Goal: Transaction & Acquisition: Book appointment/travel/reservation

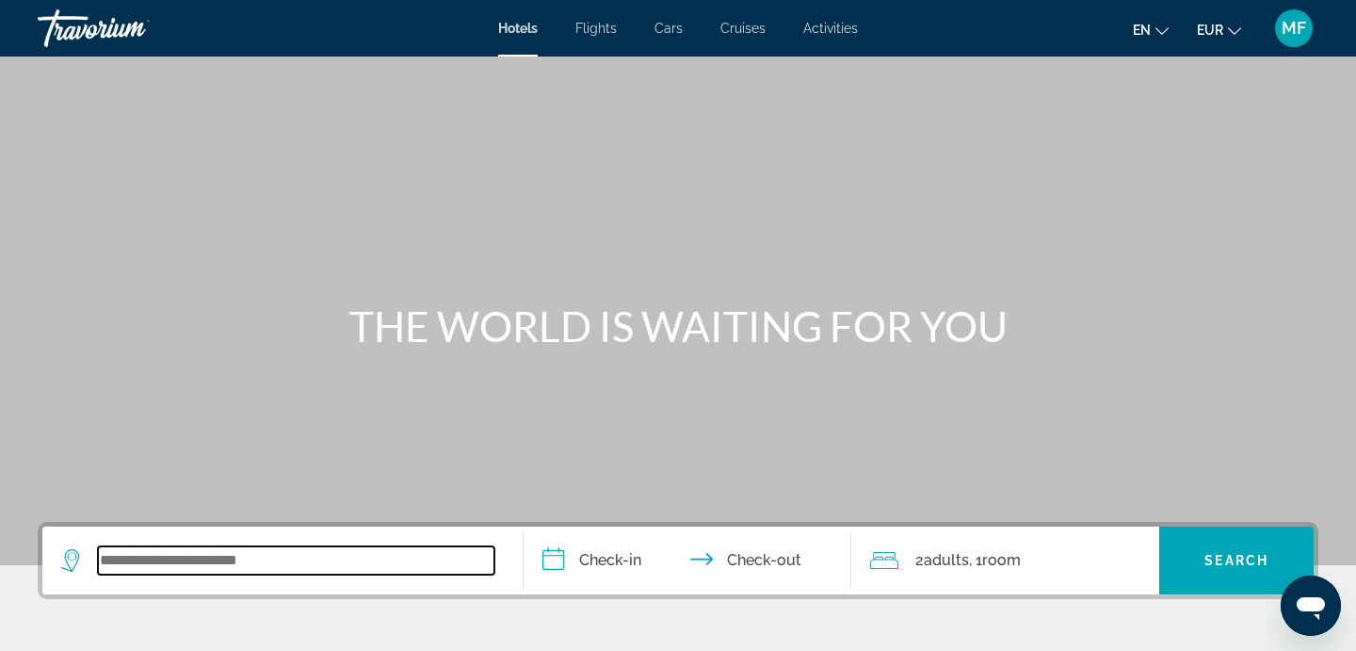
click at [235, 574] on input "Search widget" at bounding box center [296, 560] width 397 height 28
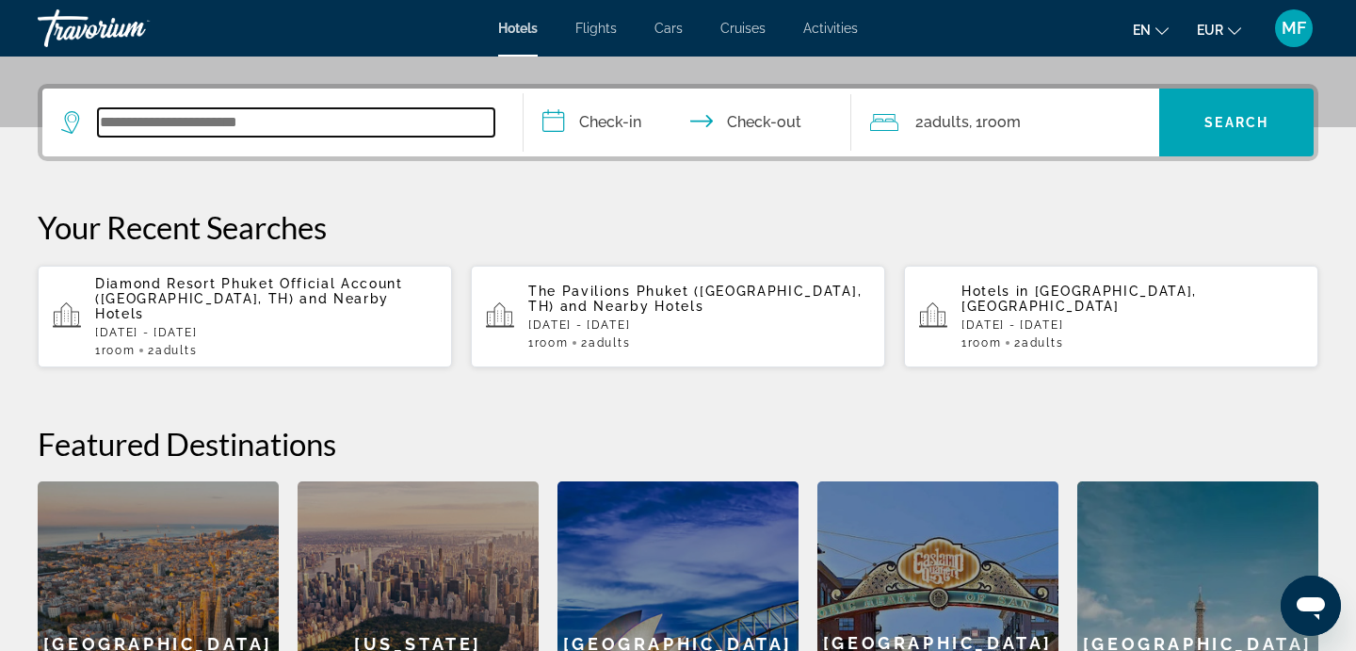
scroll to position [461, 0]
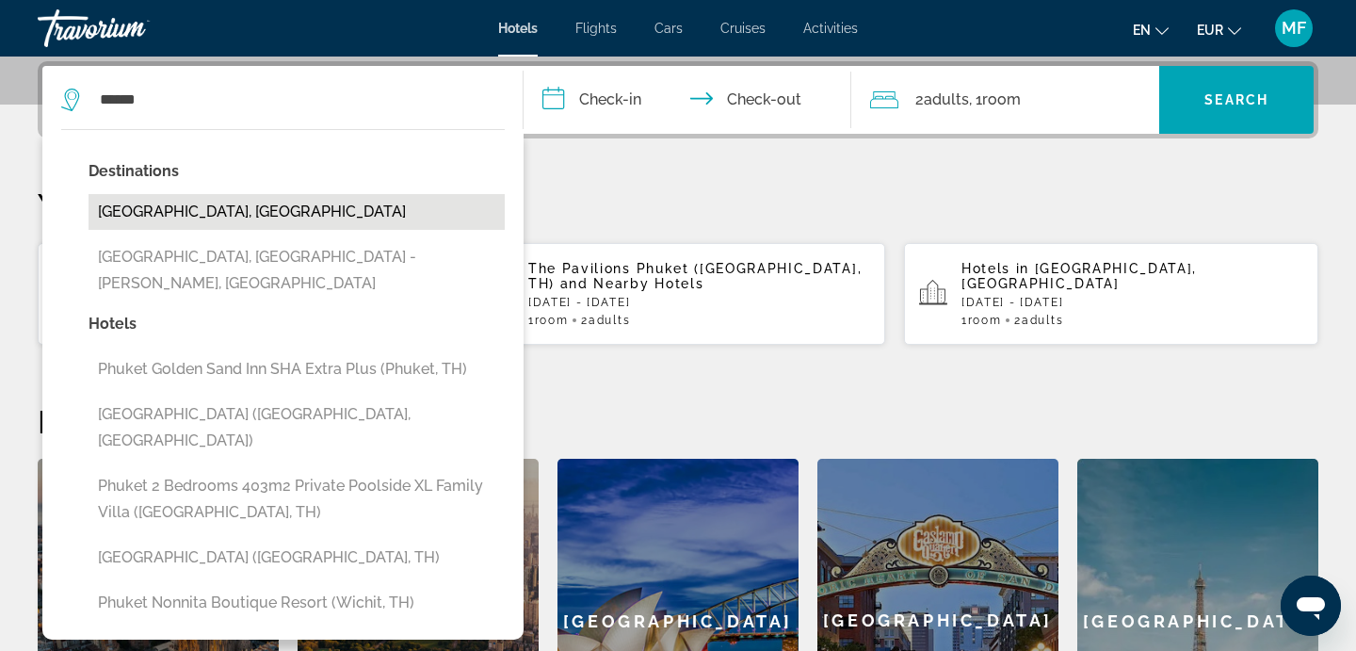
click at [259, 220] on button "[GEOGRAPHIC_DATA], [GEOGRAPHIC_DATA]" at bounding box center [297, 212] width 416 height 36
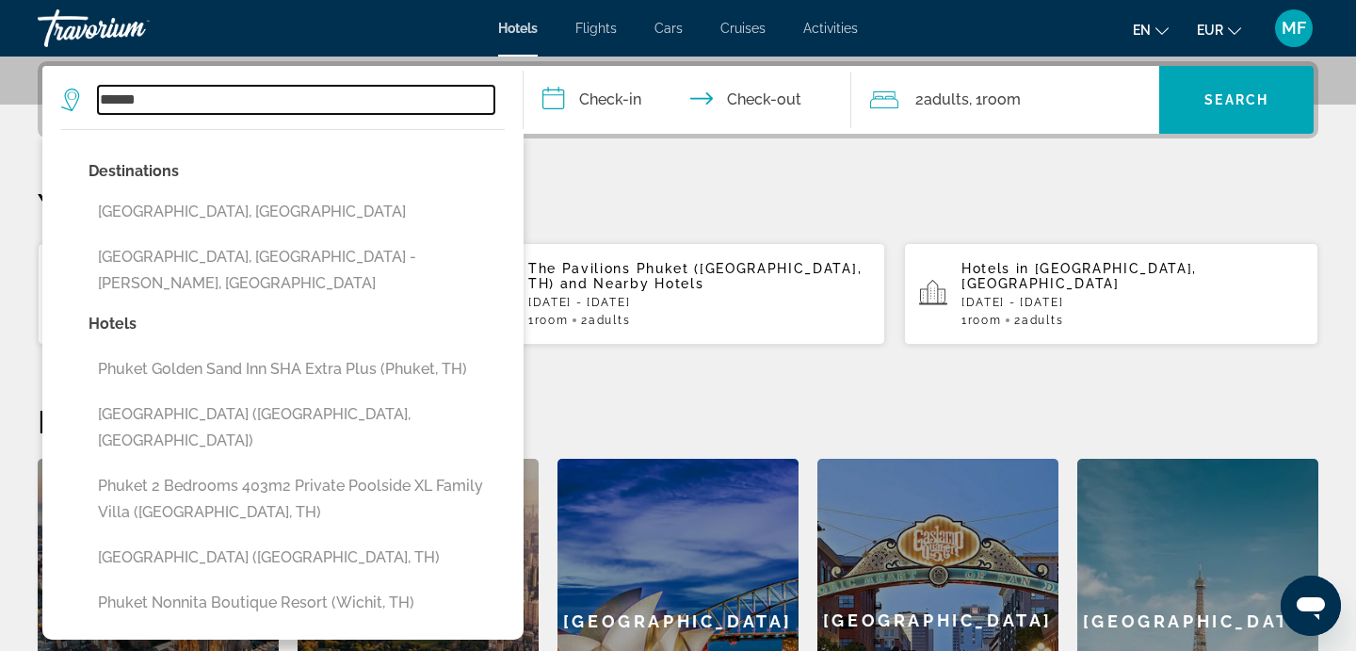
type input "**********"
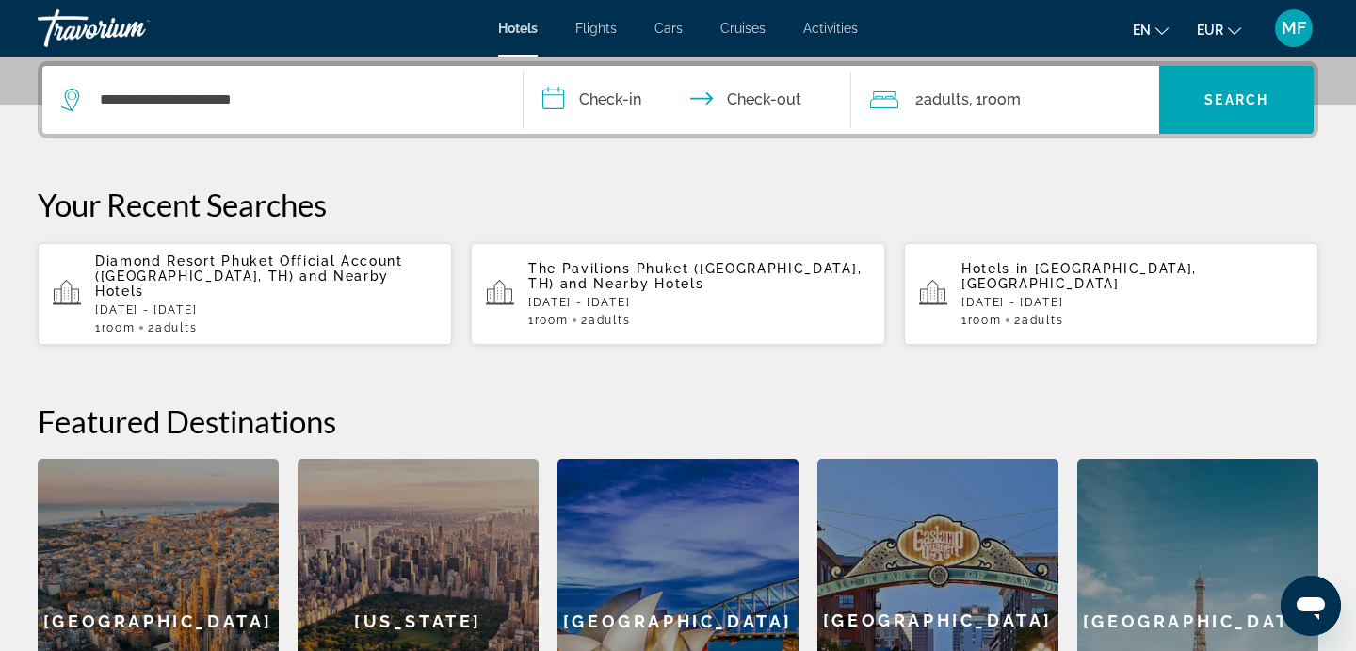
click at [566, 112] on input "**********" at bounding box center [691, 102] width 335 height 73
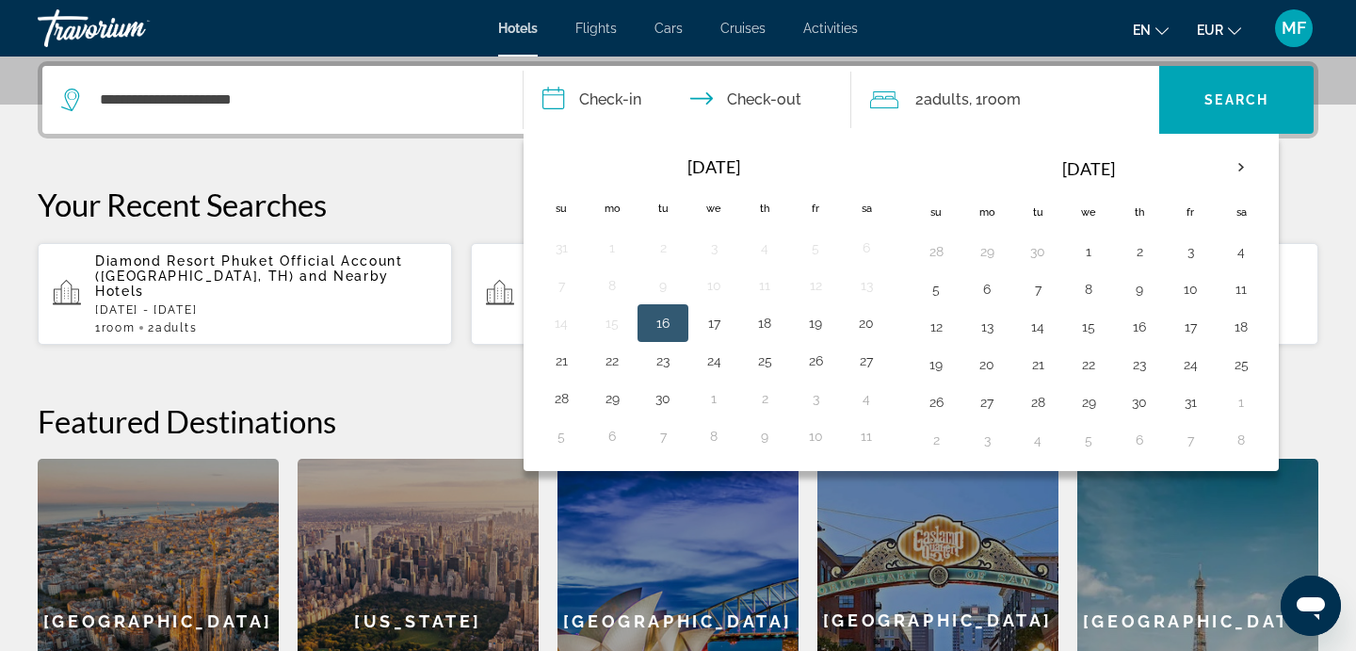
click at [1207, 166] on th "[DATE]" at bounding box center [1089, 168] width 254 height 45
click at [1244, 169] on th "Next month" at bounding box center [1241, 167] width 51 height 41
click at [1241, 293] on button "8" at bounding box center [1241, 289] width 30 height 26
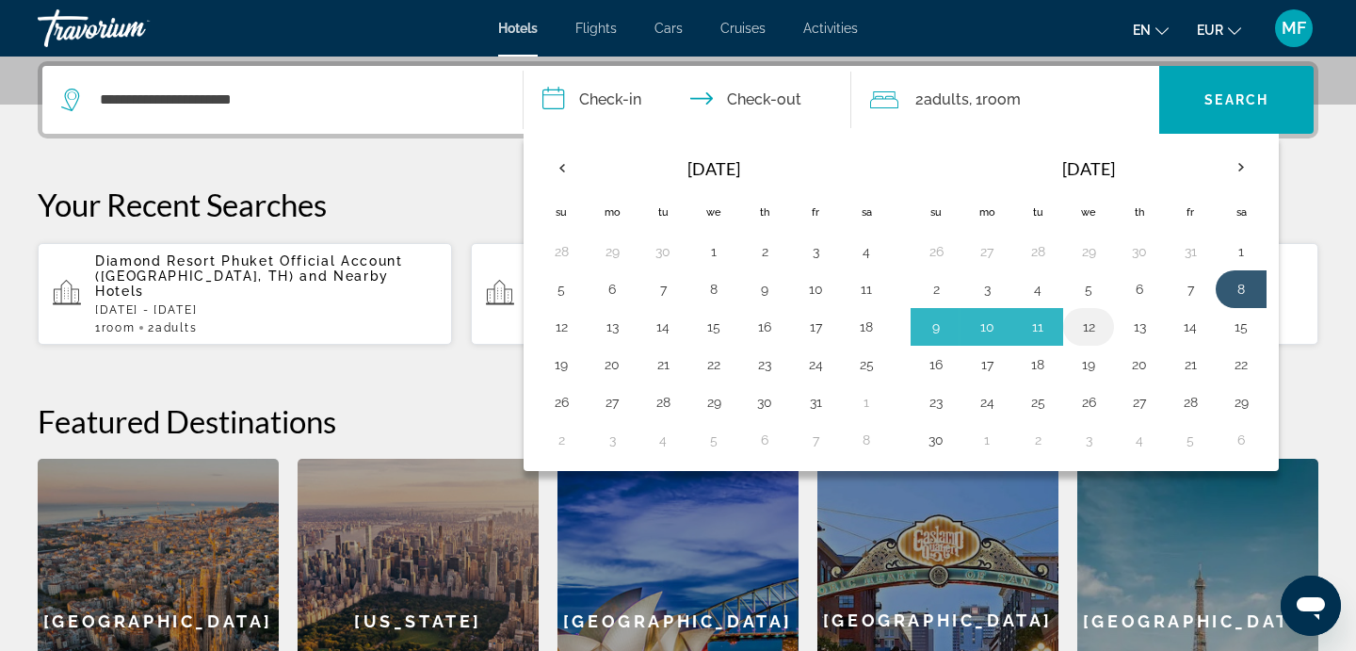
click at [1076, 327] on button "12" at bounding box center [1089, 327] width 30 height 26
type input "**********"
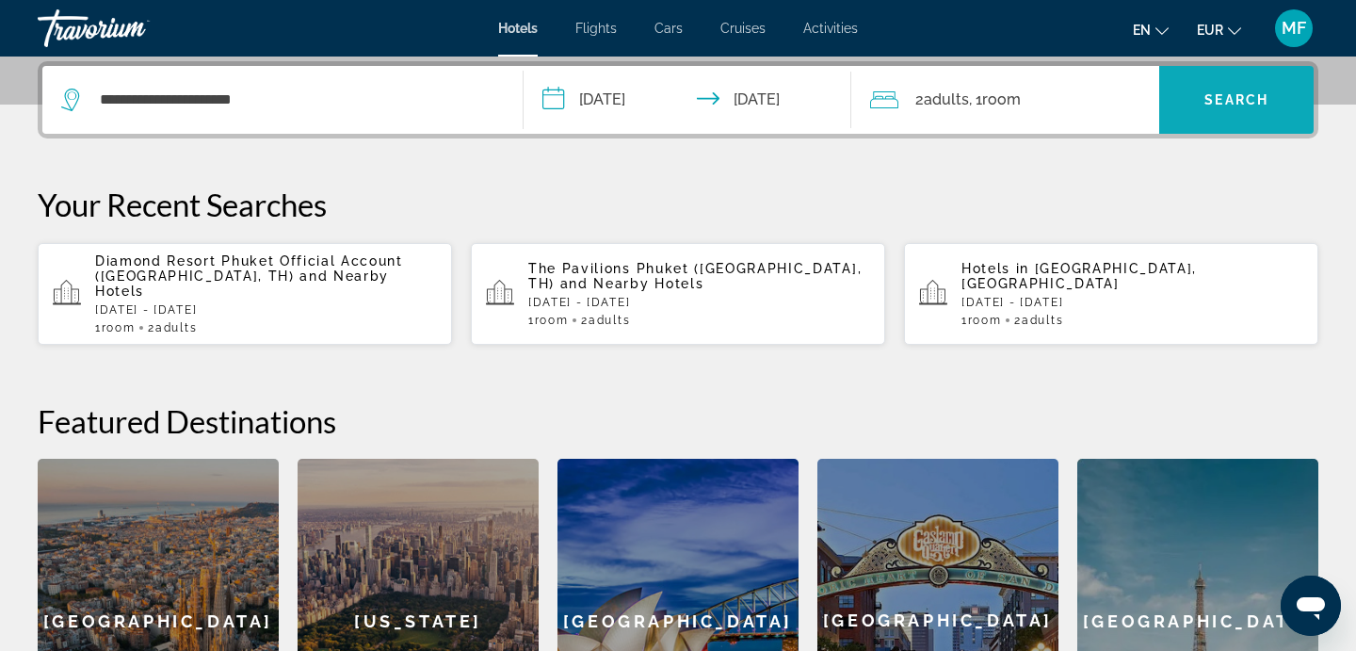
click at [1227, 105] on span "Search" at bounding box center [1237, 99] width 64 height 15
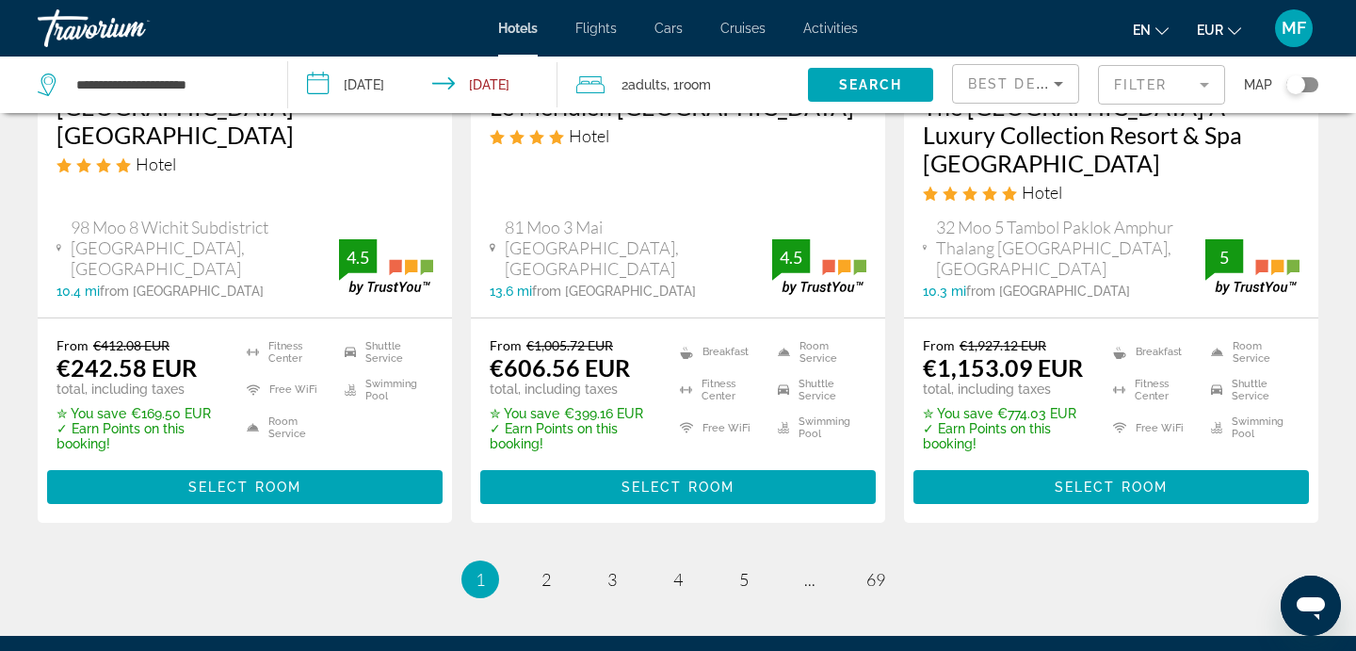
scroll to position [2754, 0]
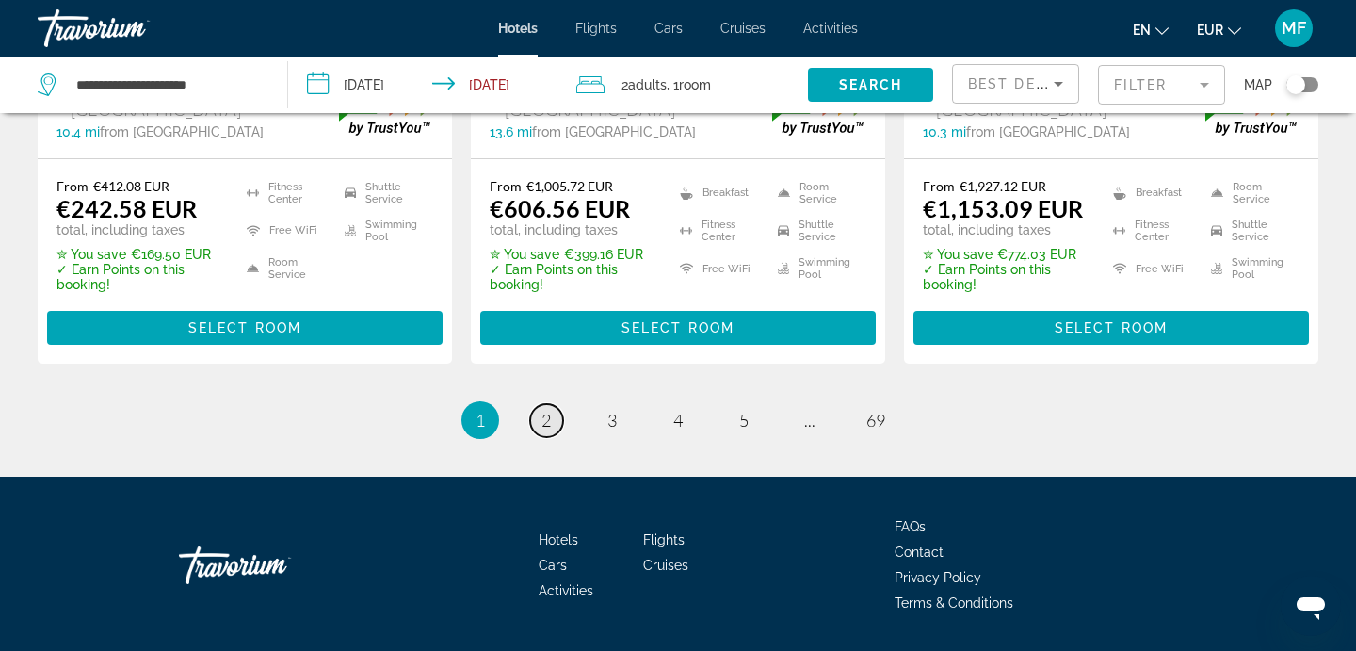
click at [557, 404] on link "page 2" at bounding box center [546, 420] width 33 height 33
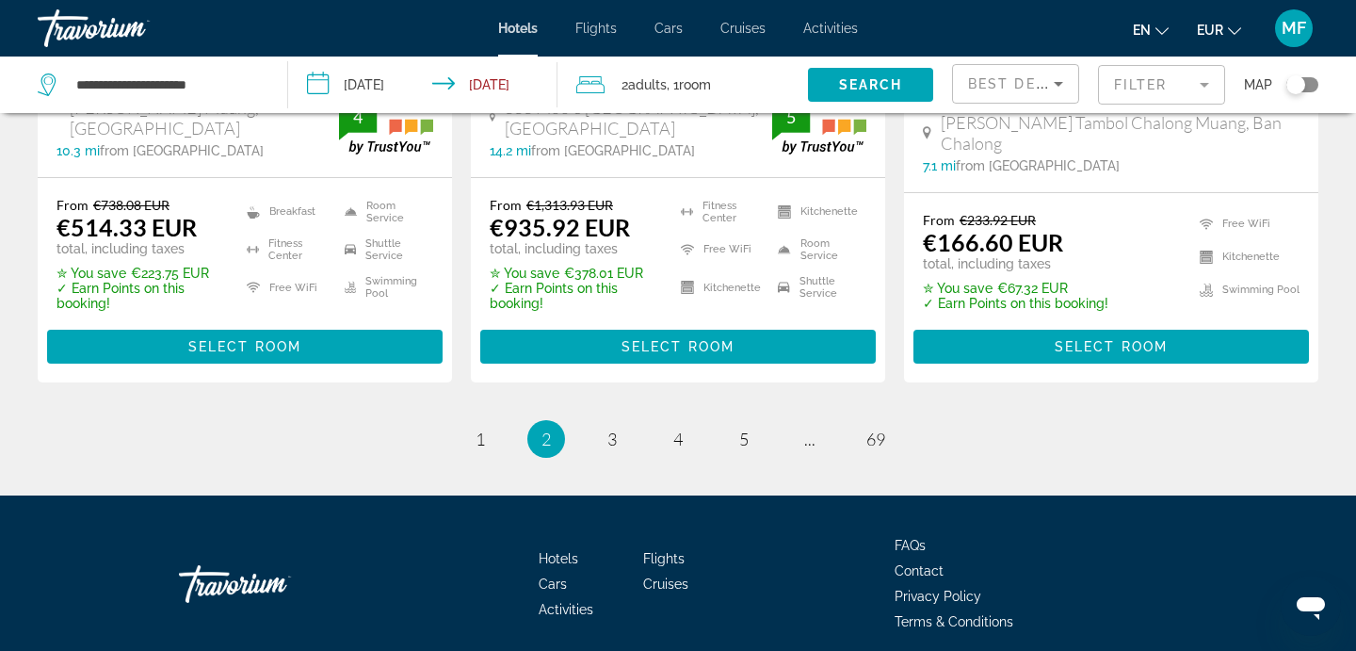
scroll to position [2764, 0]
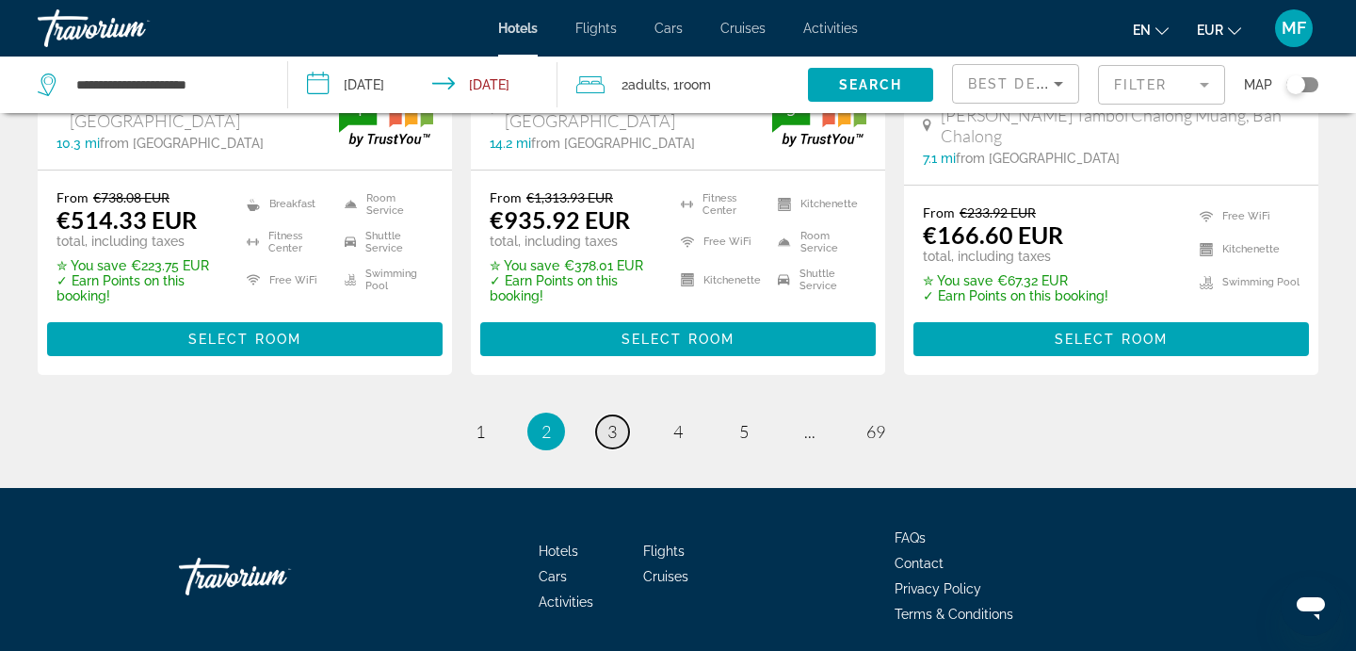
click at [616, 421] on span "3" at bounding box center [612, 431] width 9 height 21
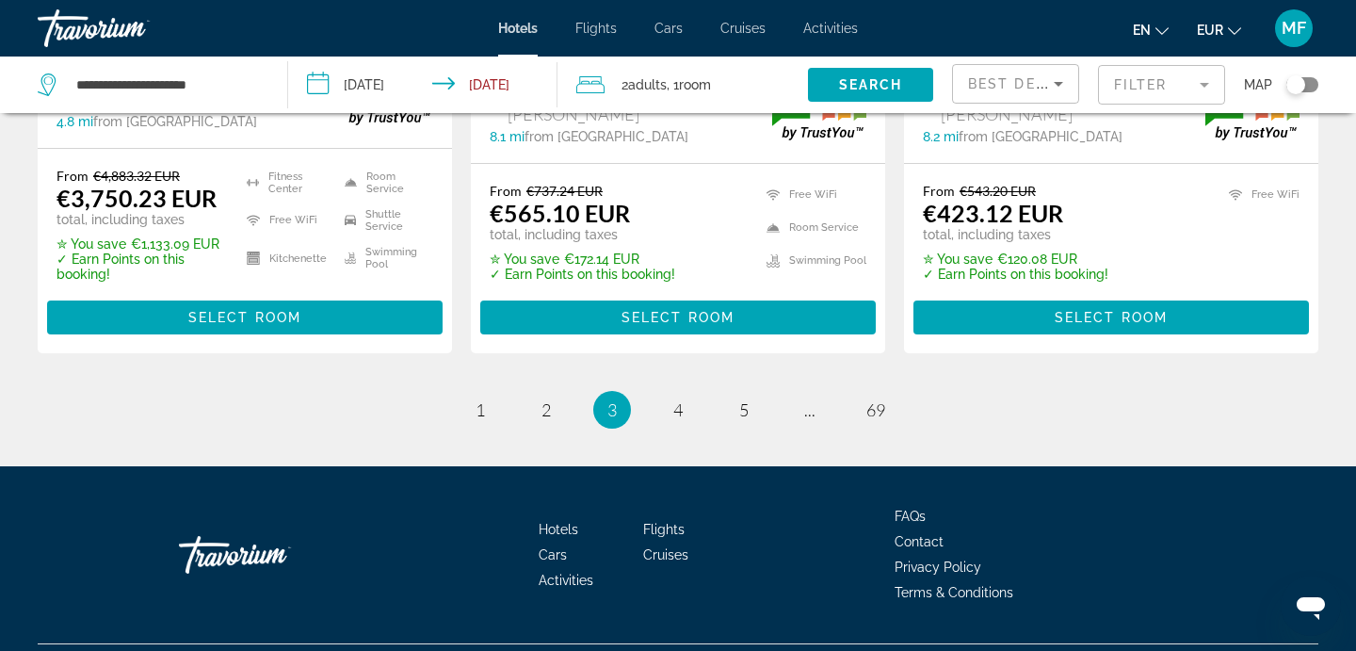
scroll to position [2784, 0]
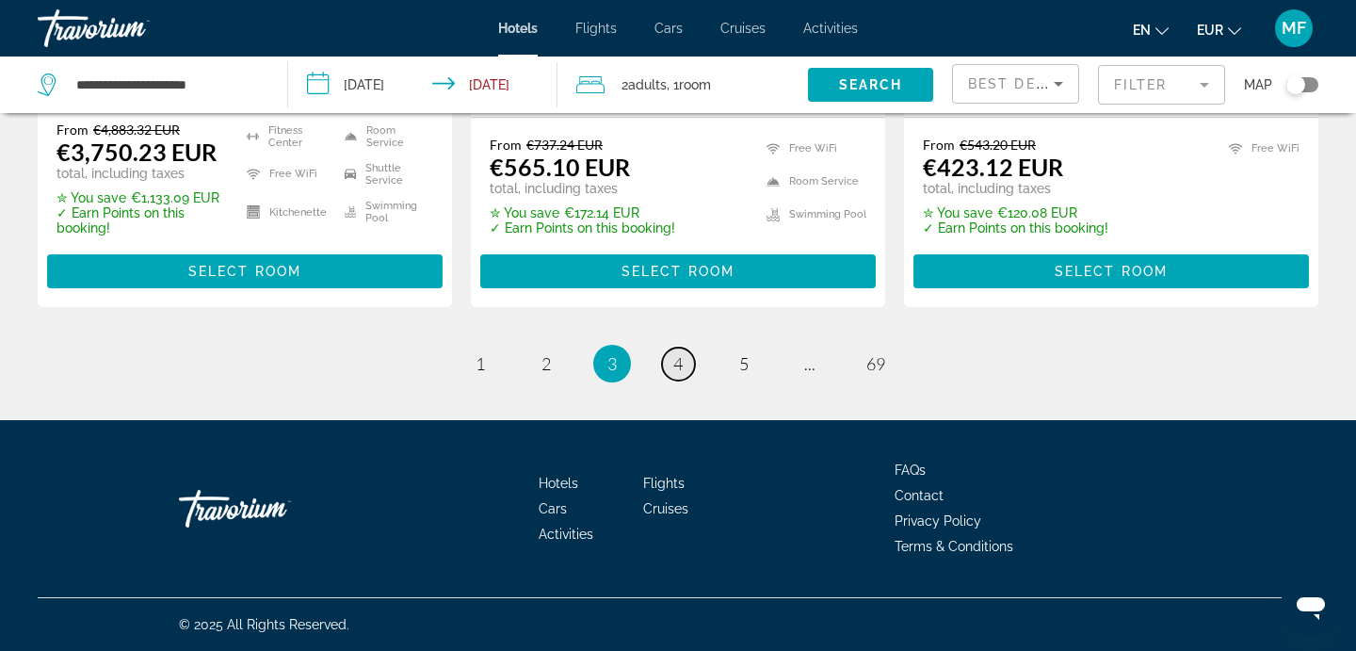
click at [673, 364] on span "4" at bounding box center [677, 363] width 9 height 21
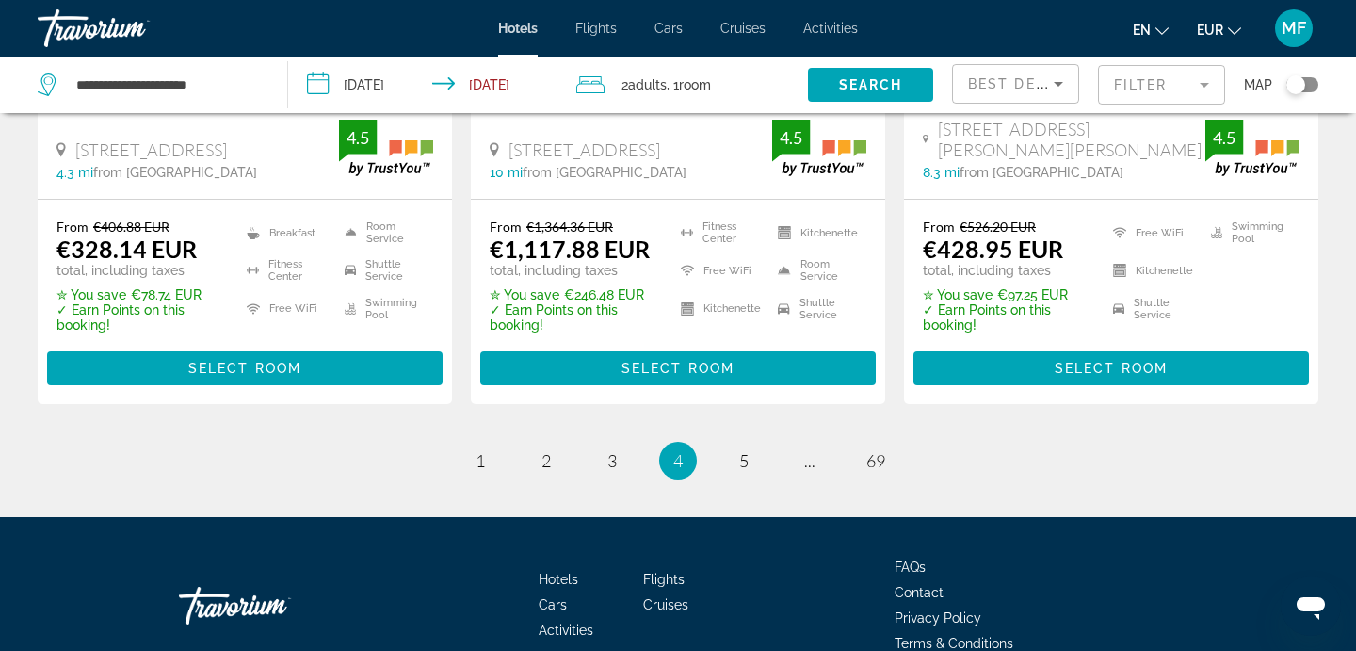
scroll to position [2759, 0]
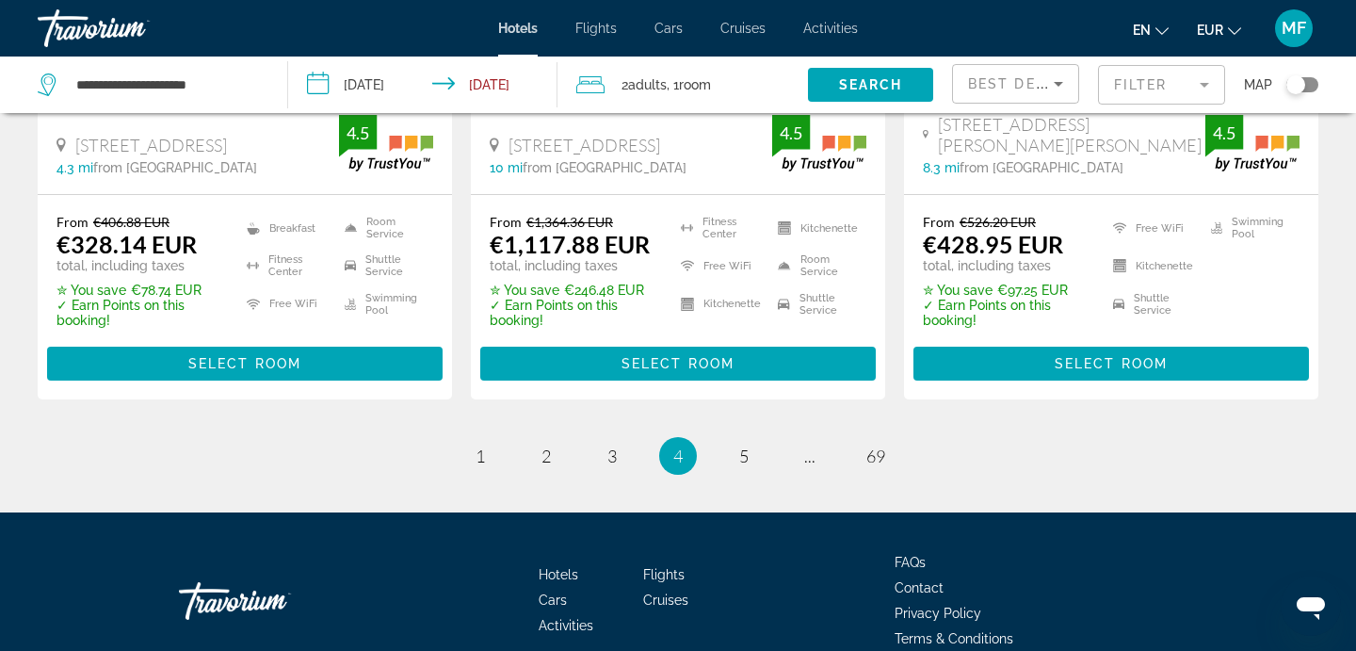
click at [722, 437] on ul "4 / 69 page 1 page 2 page 3 You're on page 4 page 5 page ... page 69" at bounding box center [678, 456] width 1281 height 38
click at [743, 439] on link "page 5" at bounding box center [744, 455] width 33 height 33
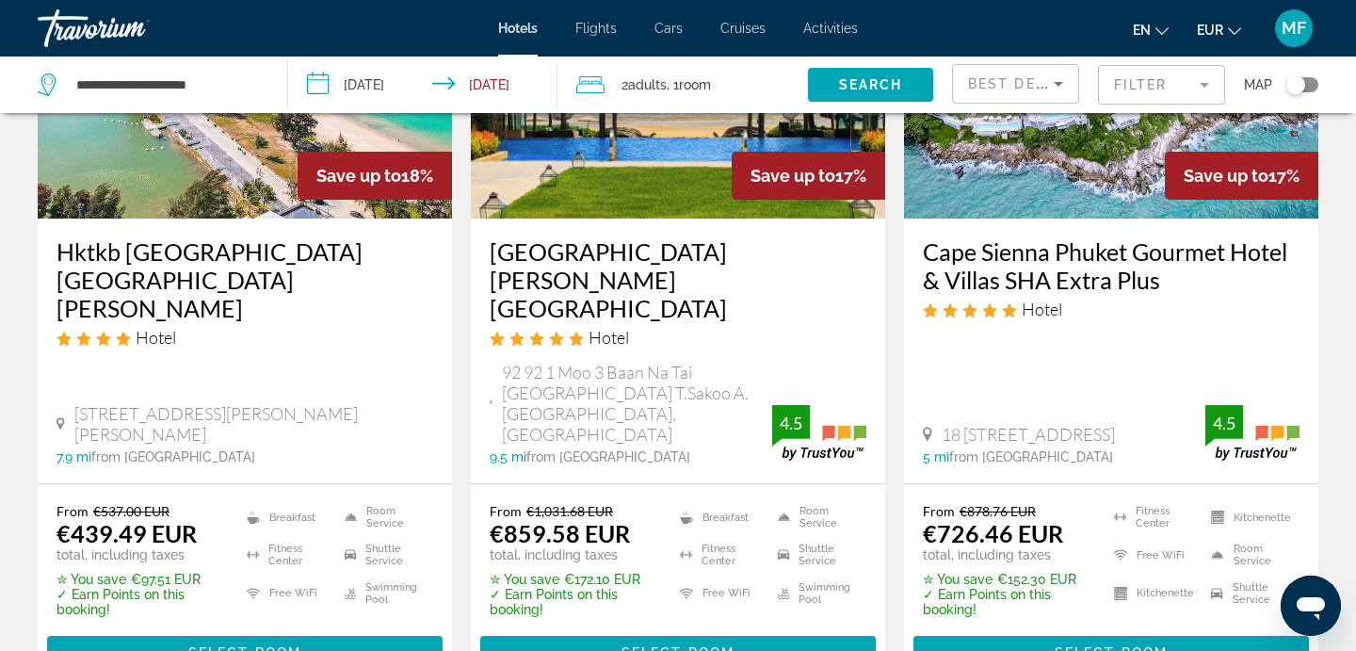
scroll to position [973, 0]
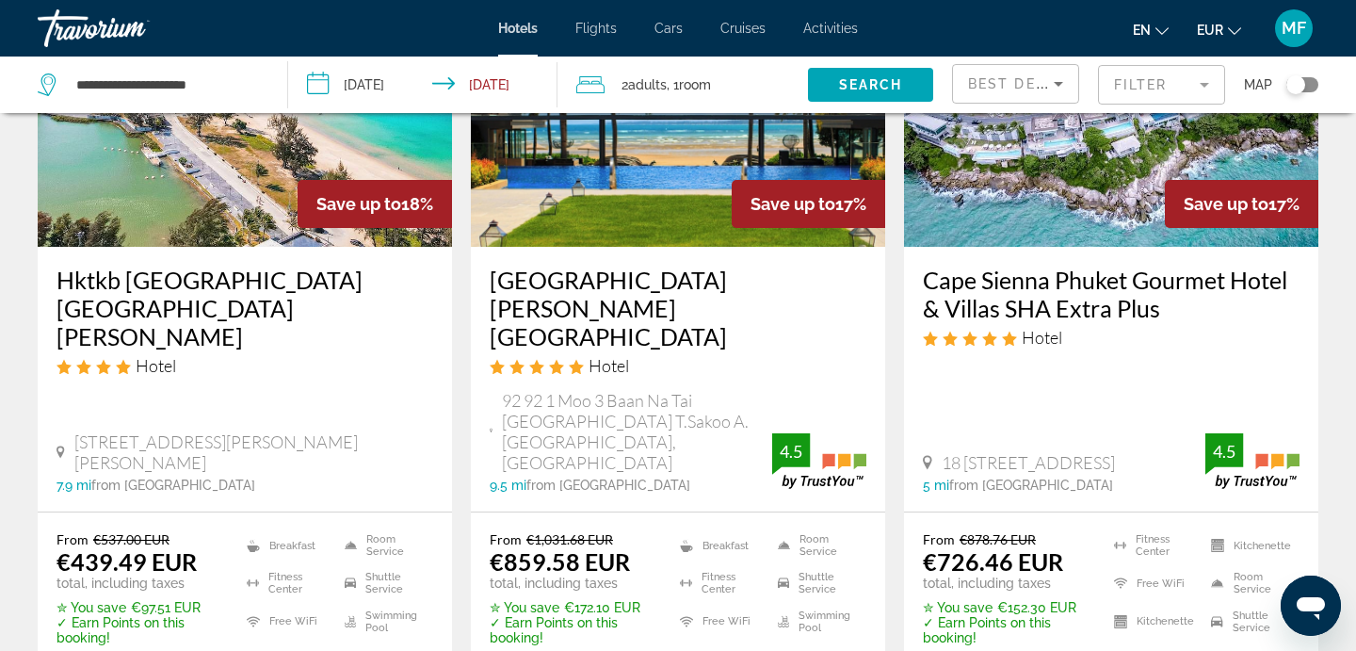
click at [1042, 178] on img "Main content" at bounding box center [1111, 95] width 414 height 301
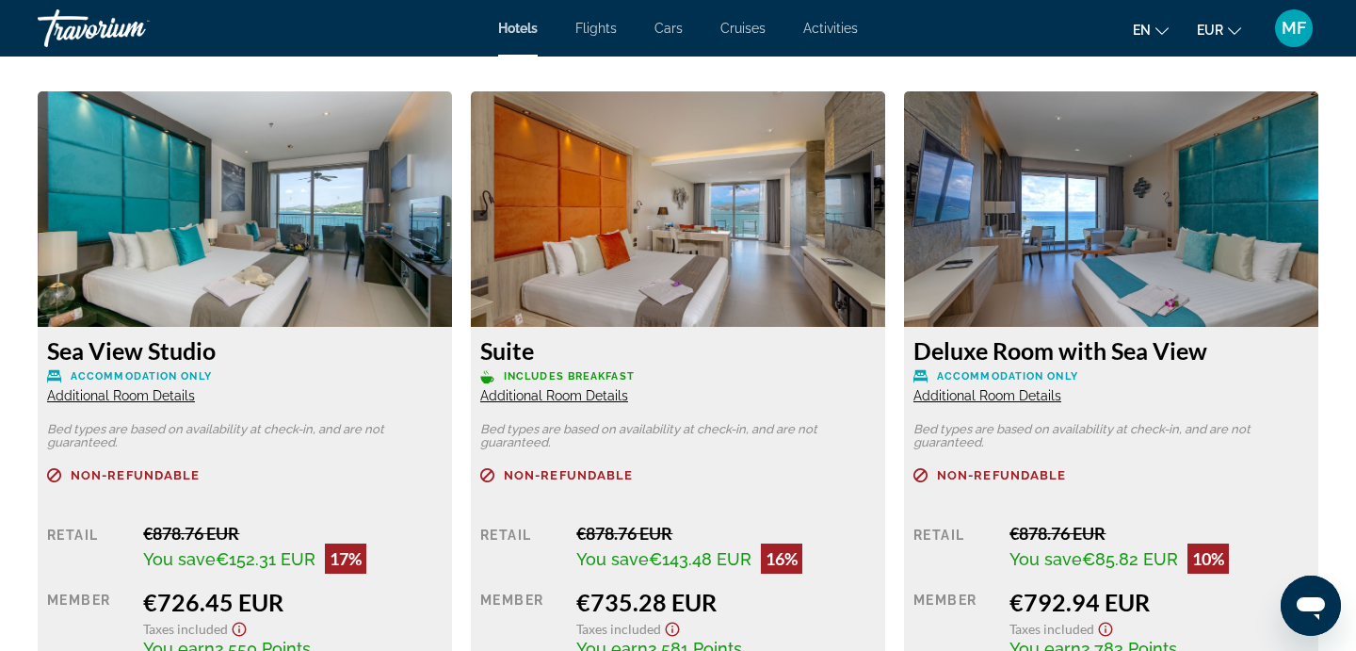
scroll to position [2565, 0]
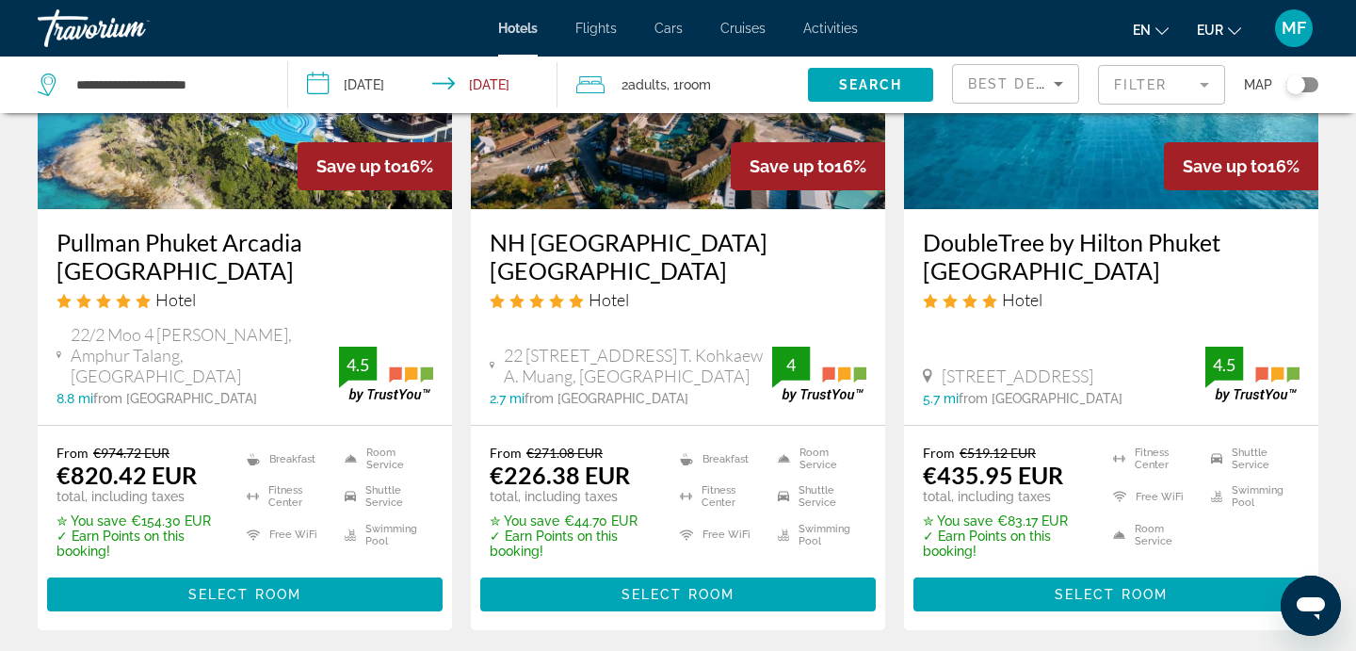
scroll to position [2593, 0]
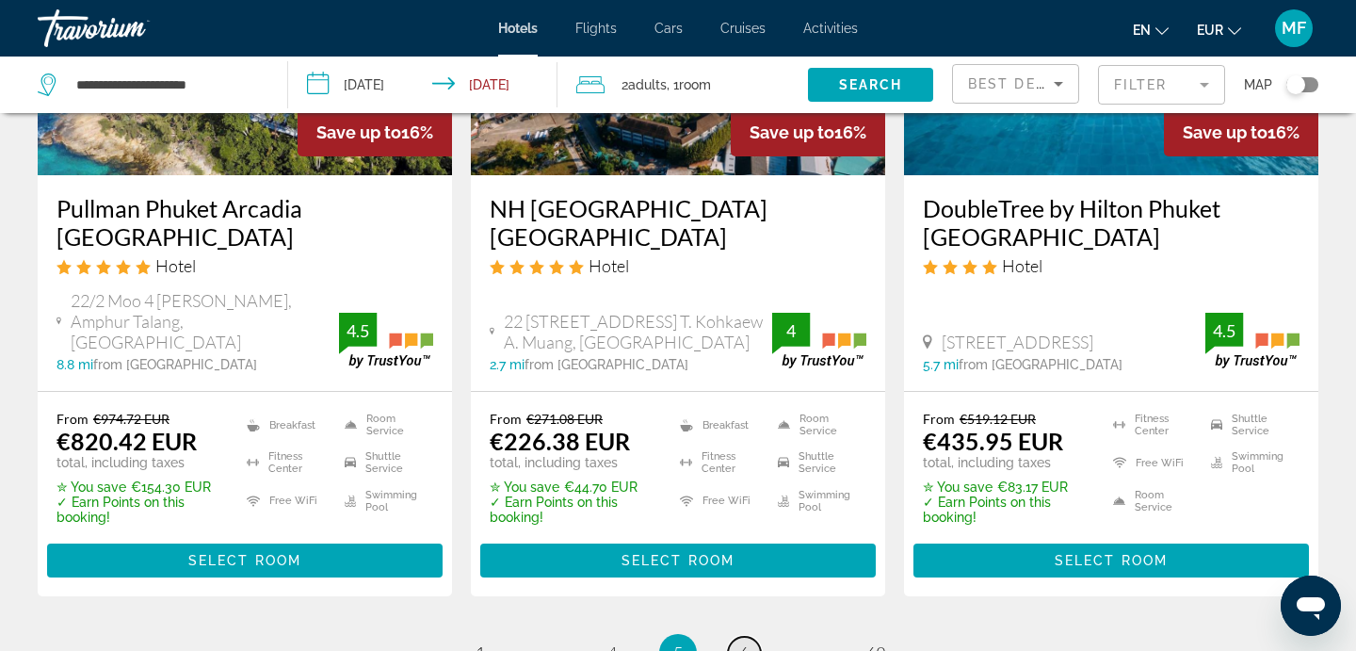
click at [747, 642] on span "6" at bounding box center [743, 652] width 9 height 21
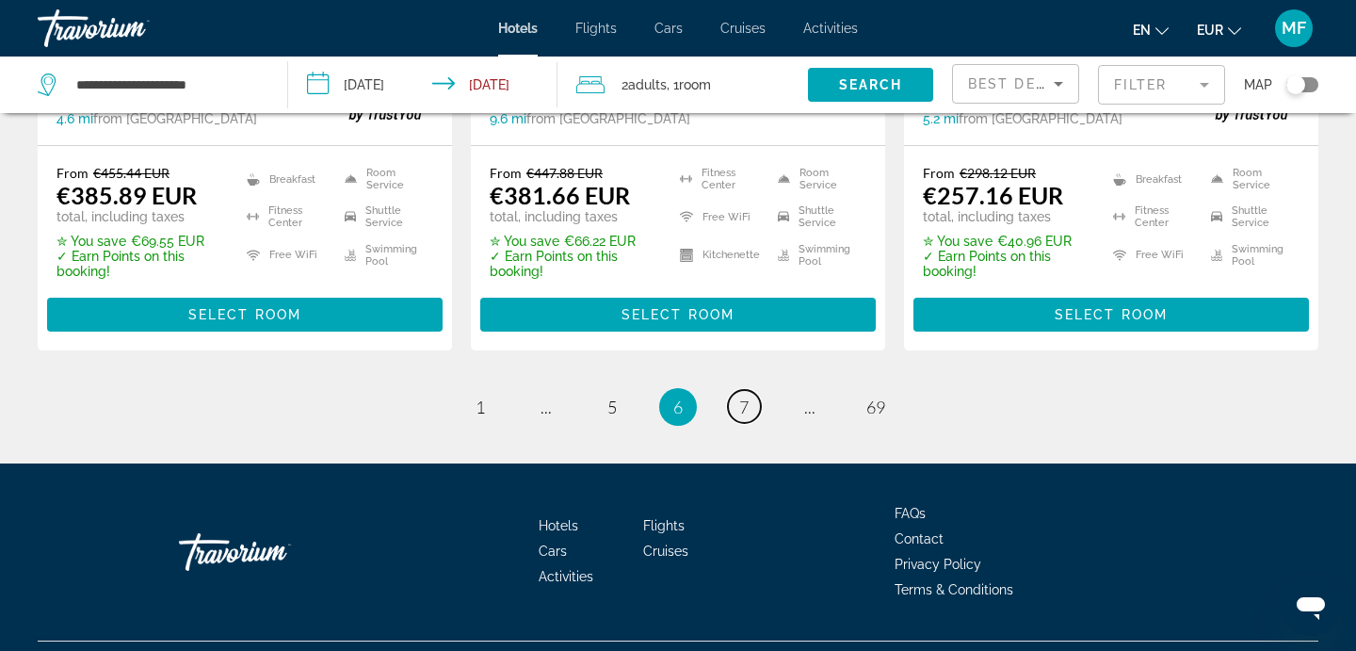
scroll to position [2764, 0]
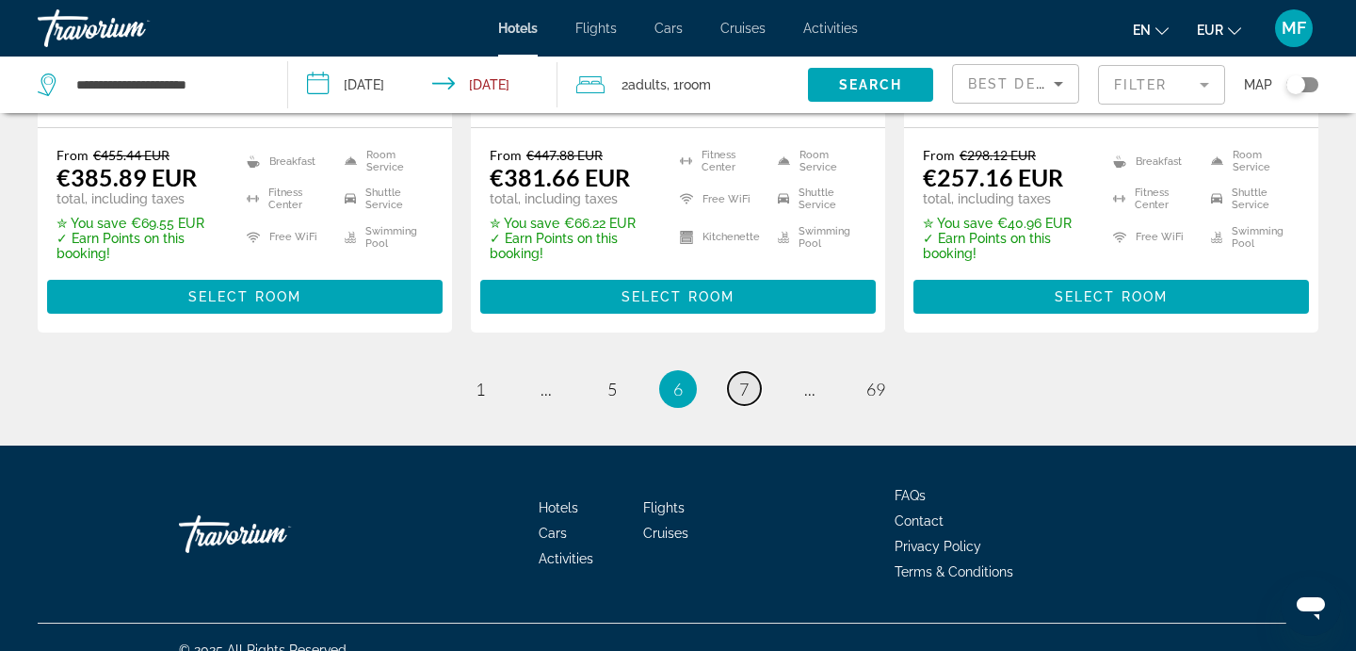
click at [749, 372] on link "page 7" at bounding box center [744, 388] width 33 height 33
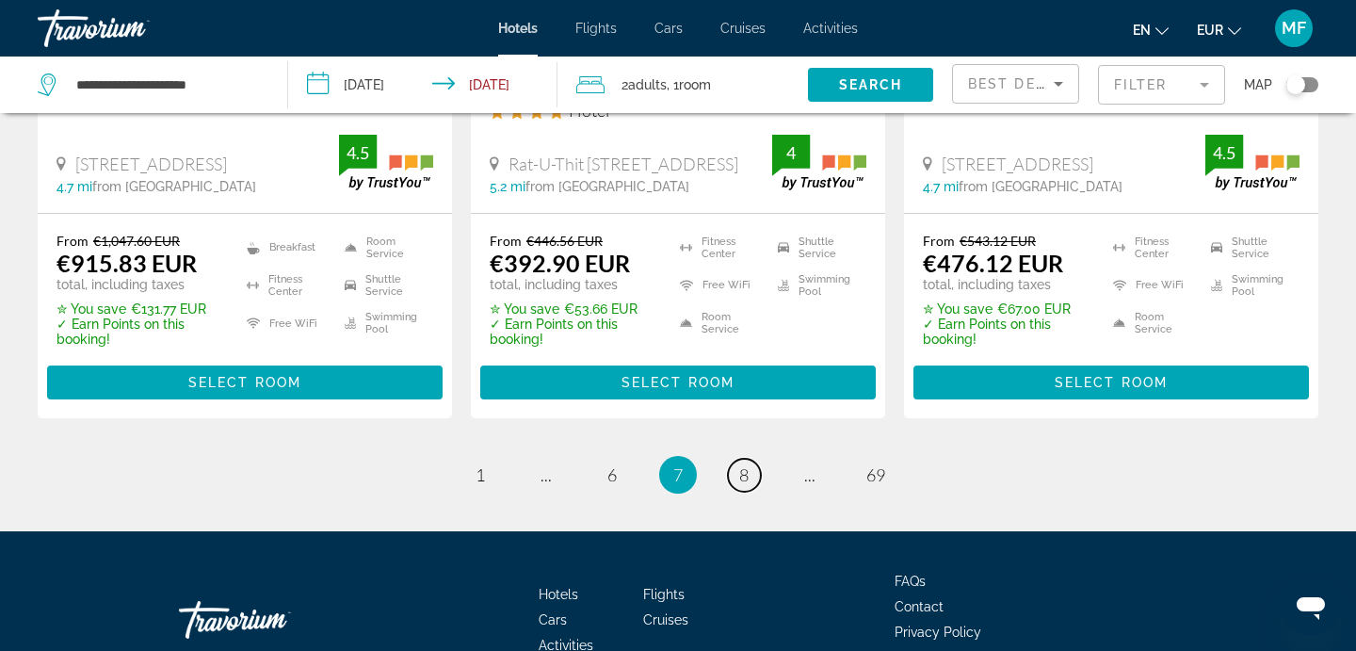
scroll to position [2789, 0]
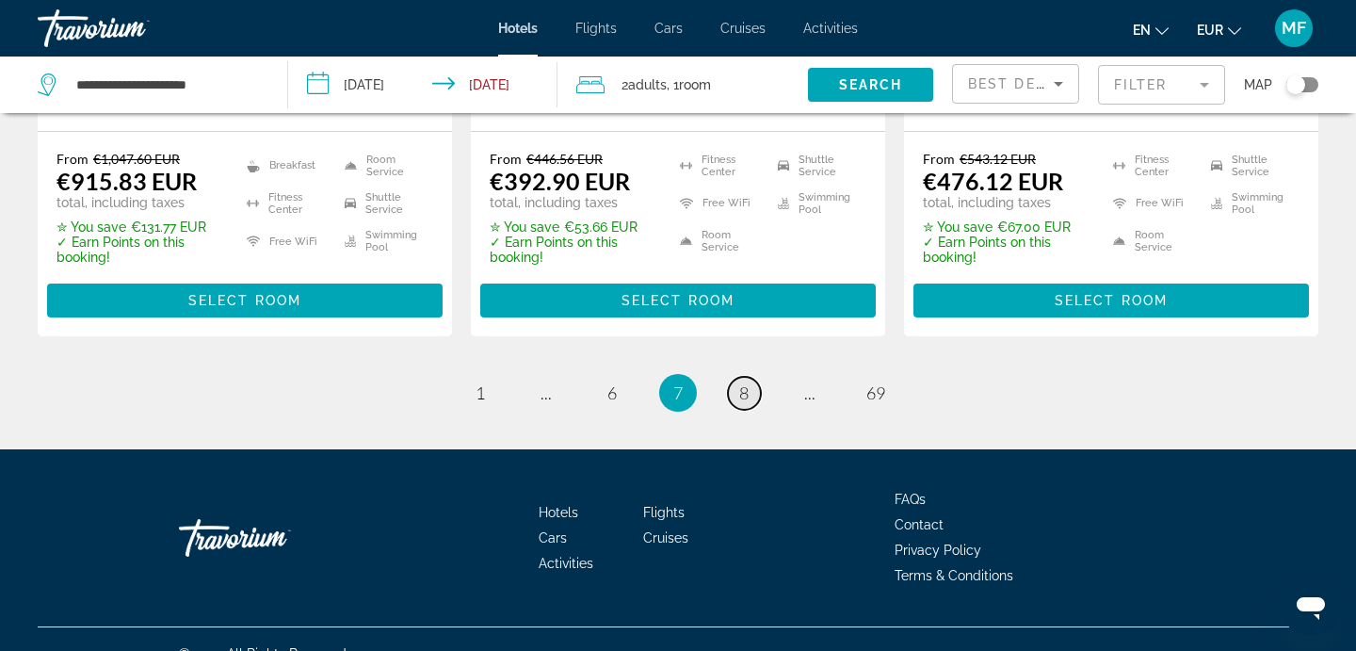
click at [746, 382] on span "8" at bounding box center [743, 392] width 9 height 21
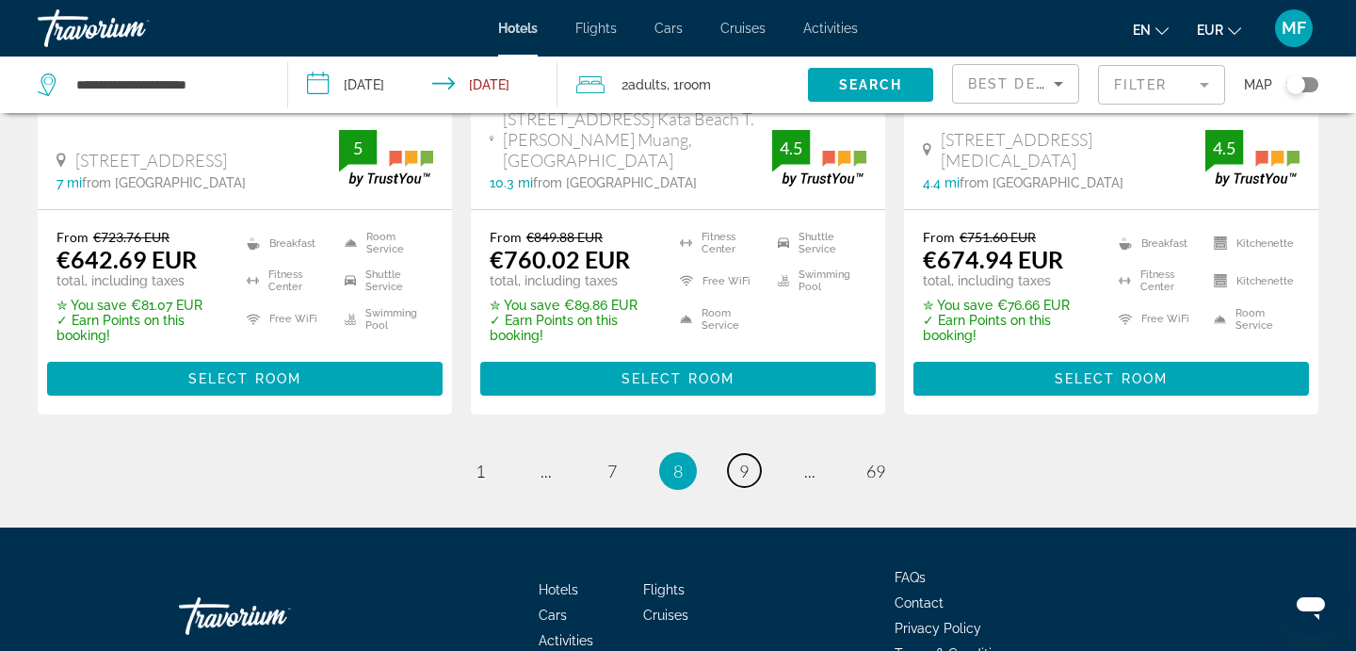
scroll to position [2764, 0]
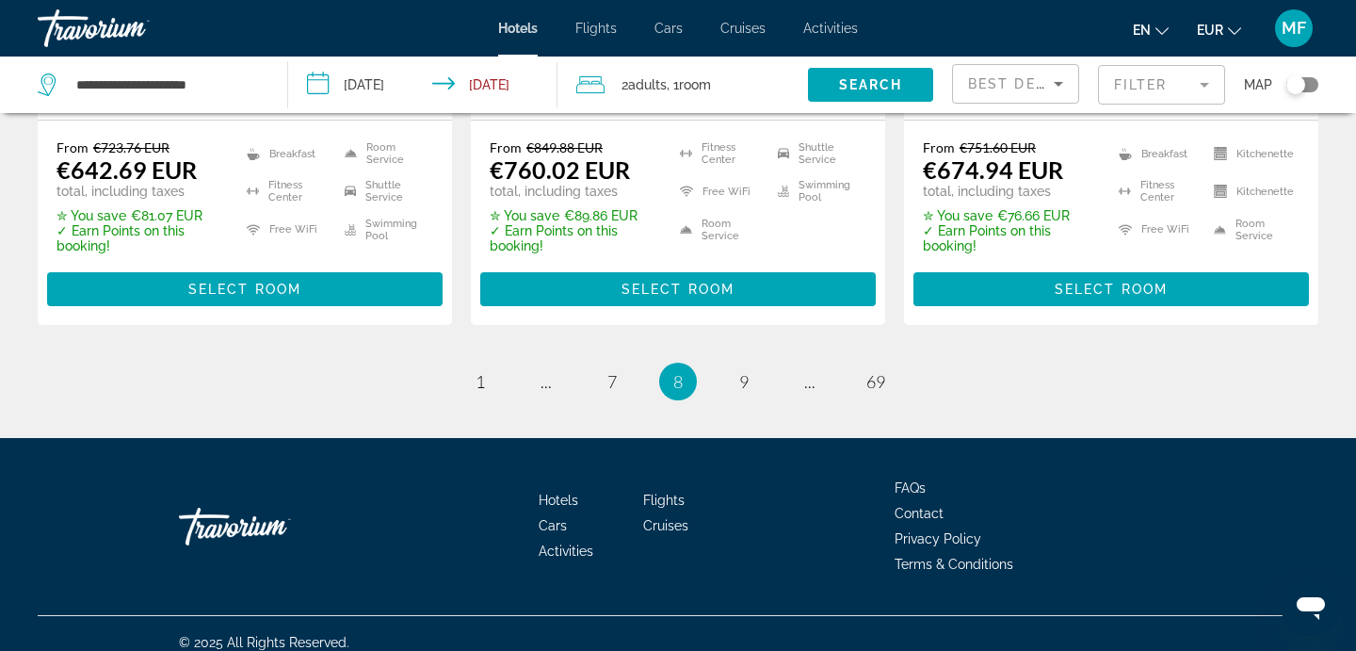
click at [744, 363] on li "page 9" at bounding box center [744, 382] width 38 height 38
click at [753, 365] on link "page 9" at bounding box center [744, 381] width 33 height 33
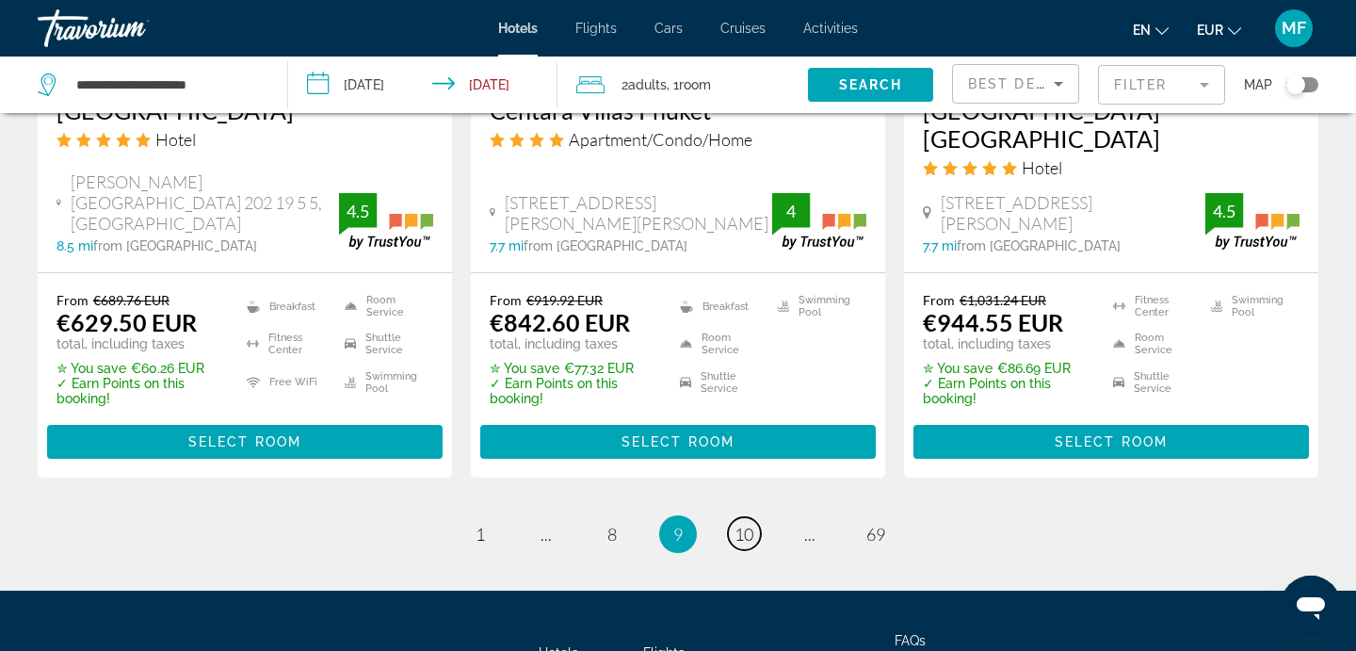
scroll to position [2735, 0]
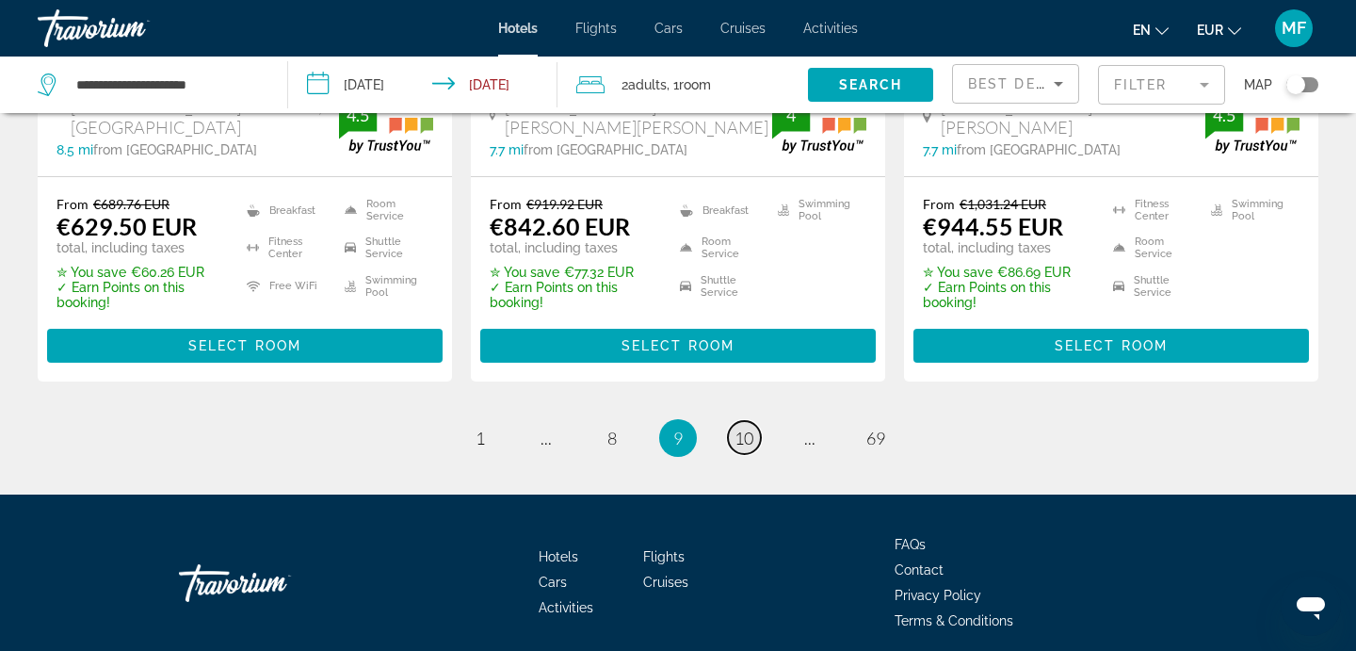
click at [747, 428] on span "10" at bounding box center [744, 438] width 19 height 21
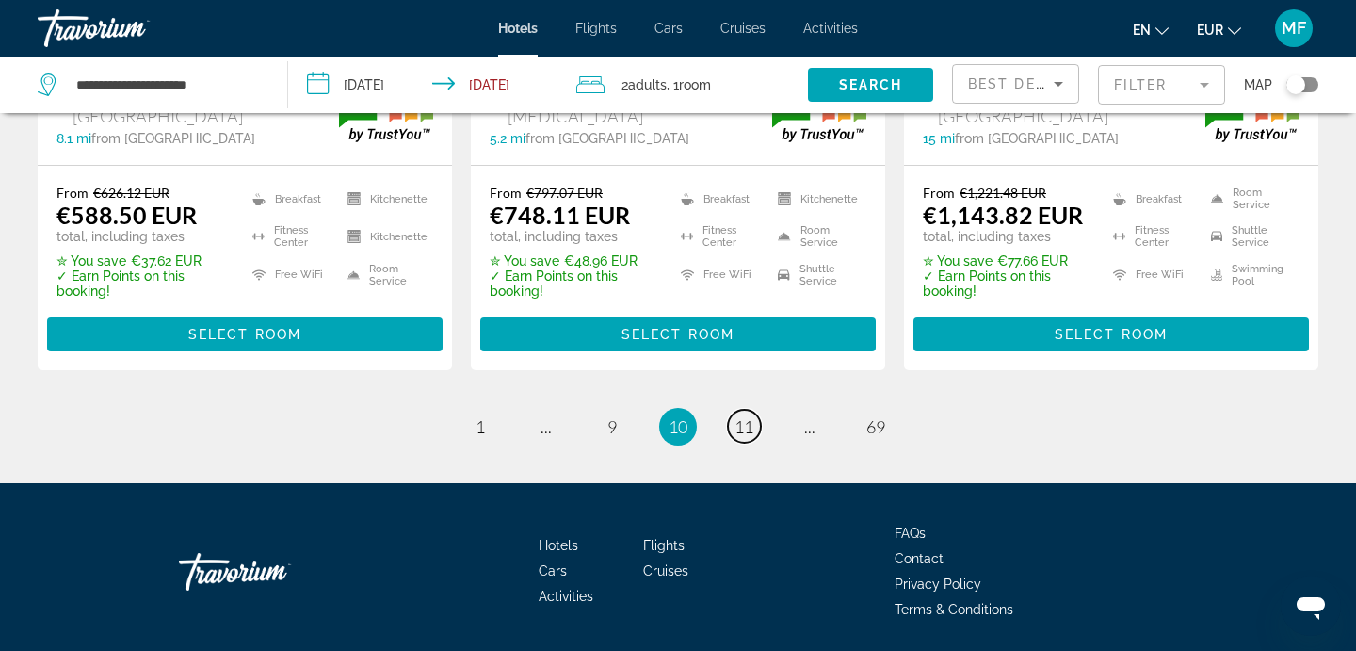
scroll to position [2762, 0]
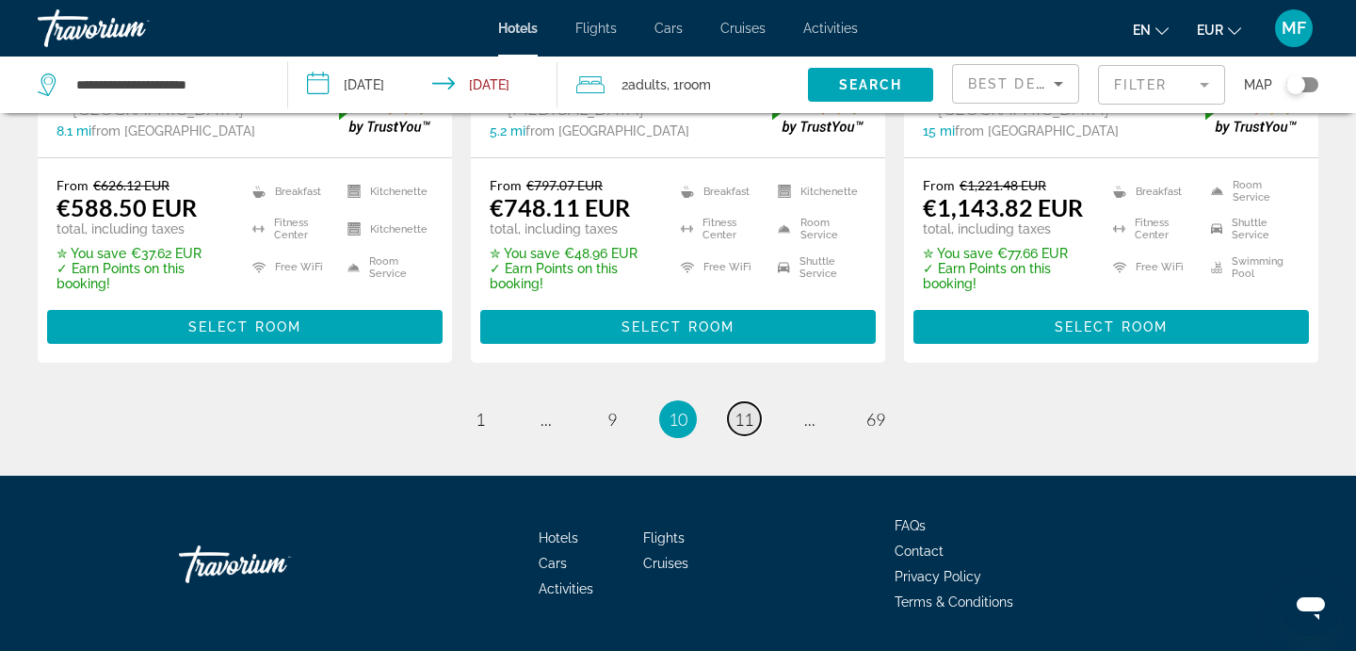
click at [748, 409] on span "11" at bounding box center [744, 419] width 19 height 21
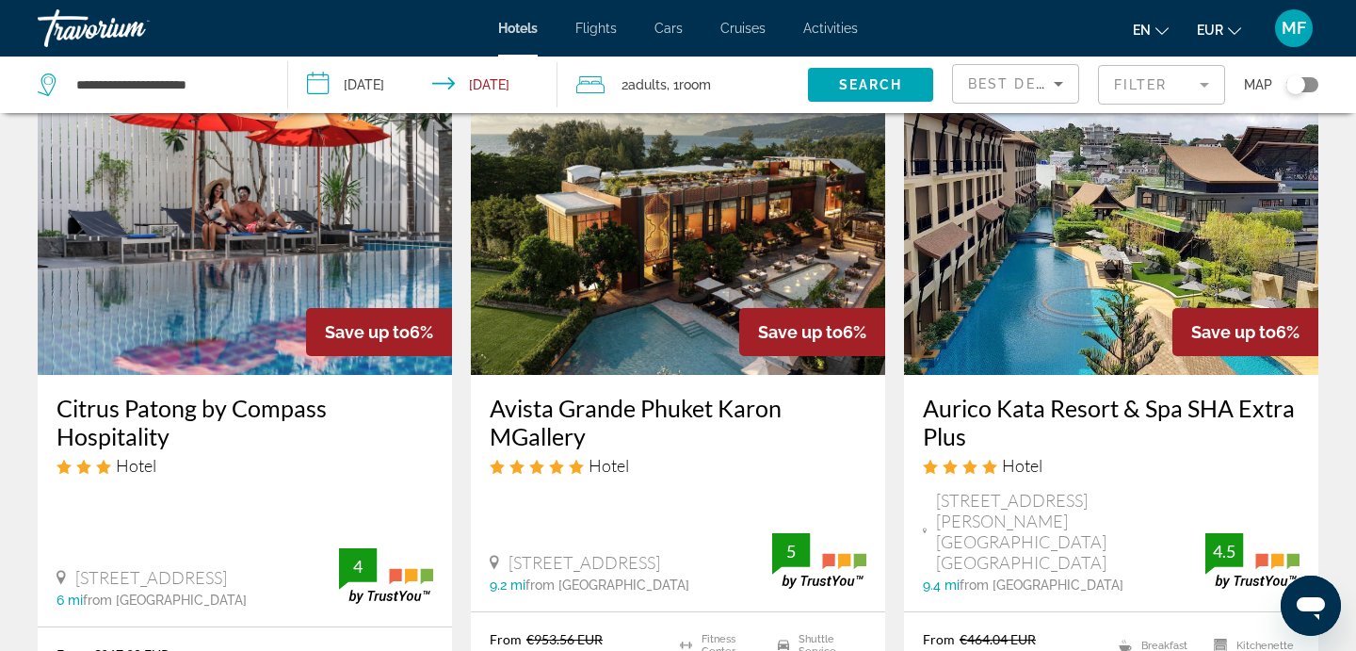
scroll to position [107, 0]
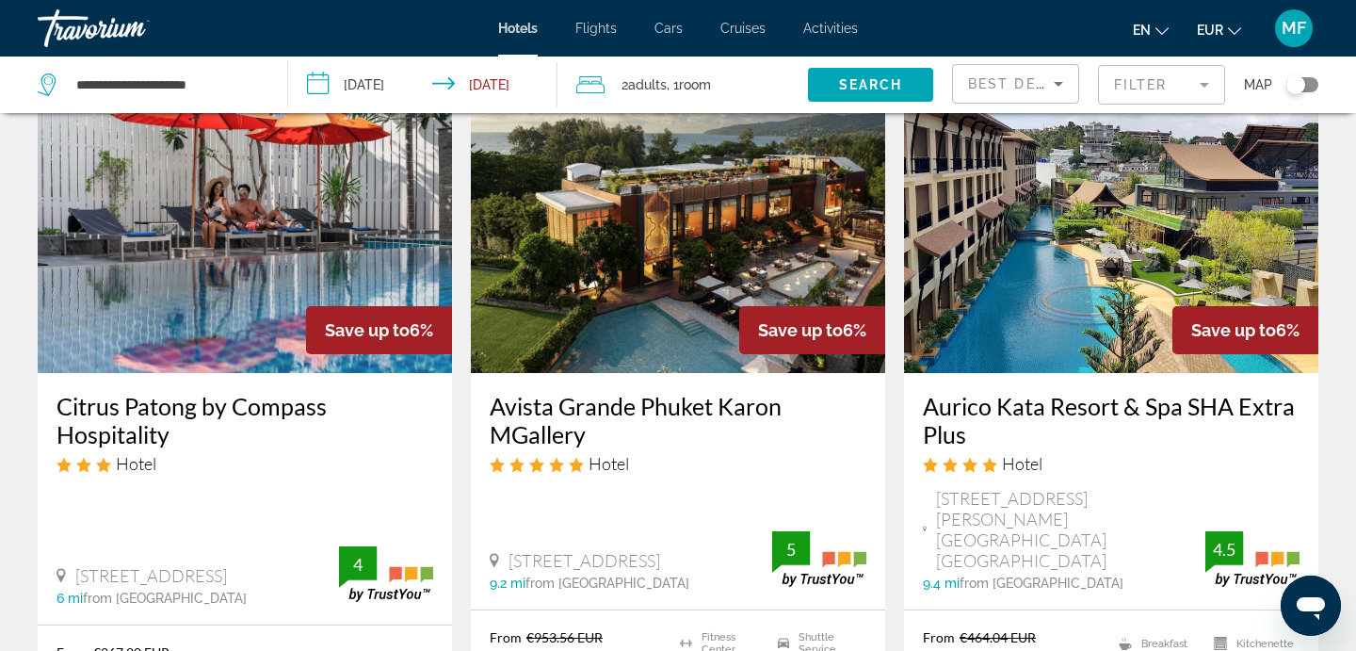
click at [770, 194] on img "Main content" at bounding box center [678, 222] width 414 height 301
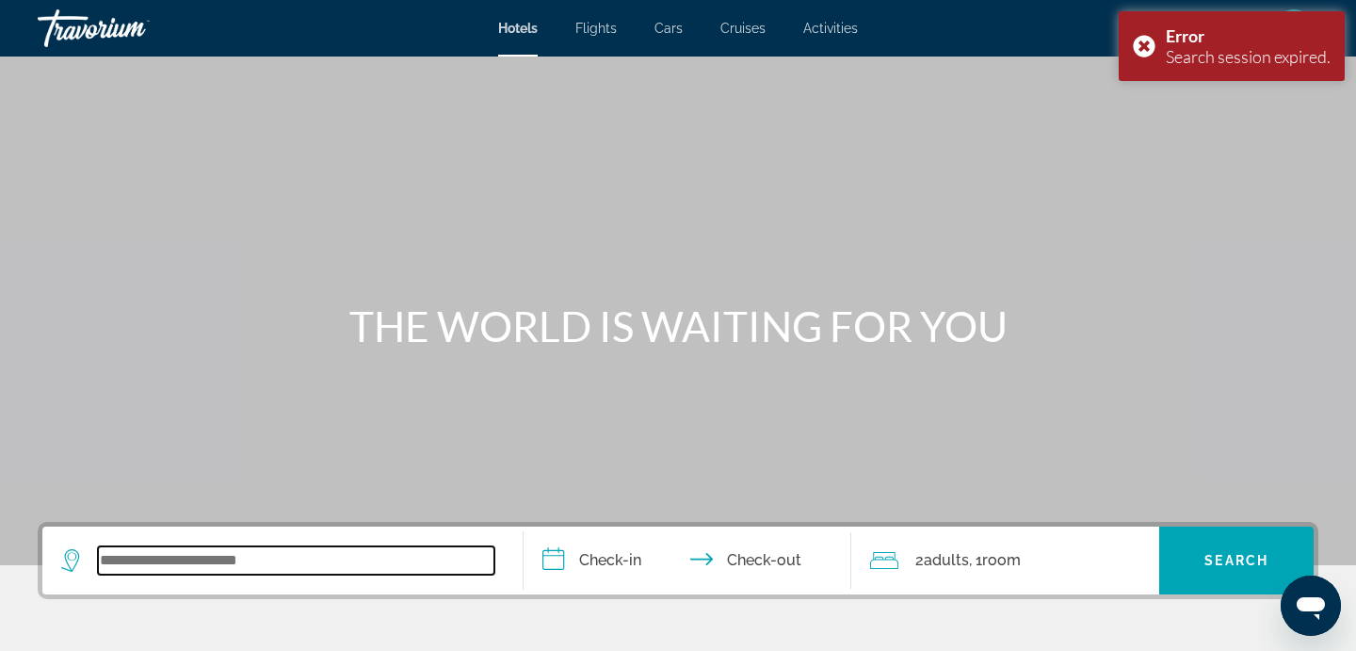
click at [326, 567] on input "Search widget" at bounding box center [296, 560] width 397 height 28
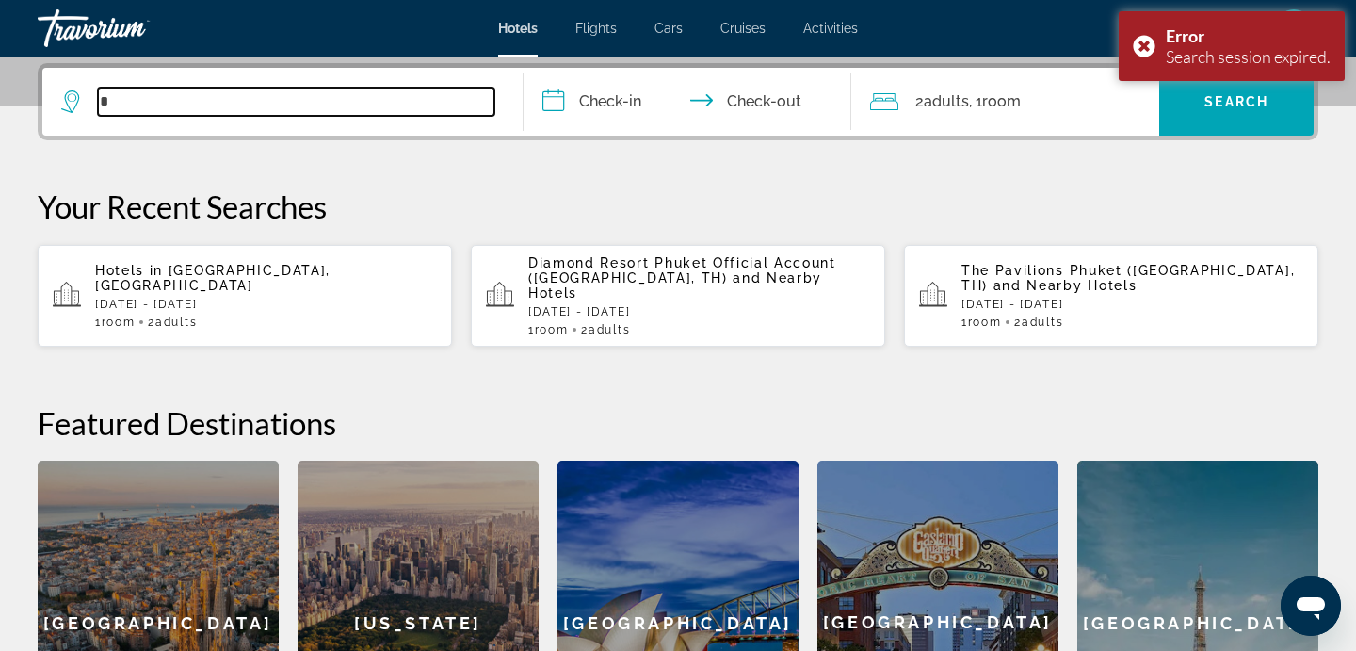
scroll to position [461, 0]
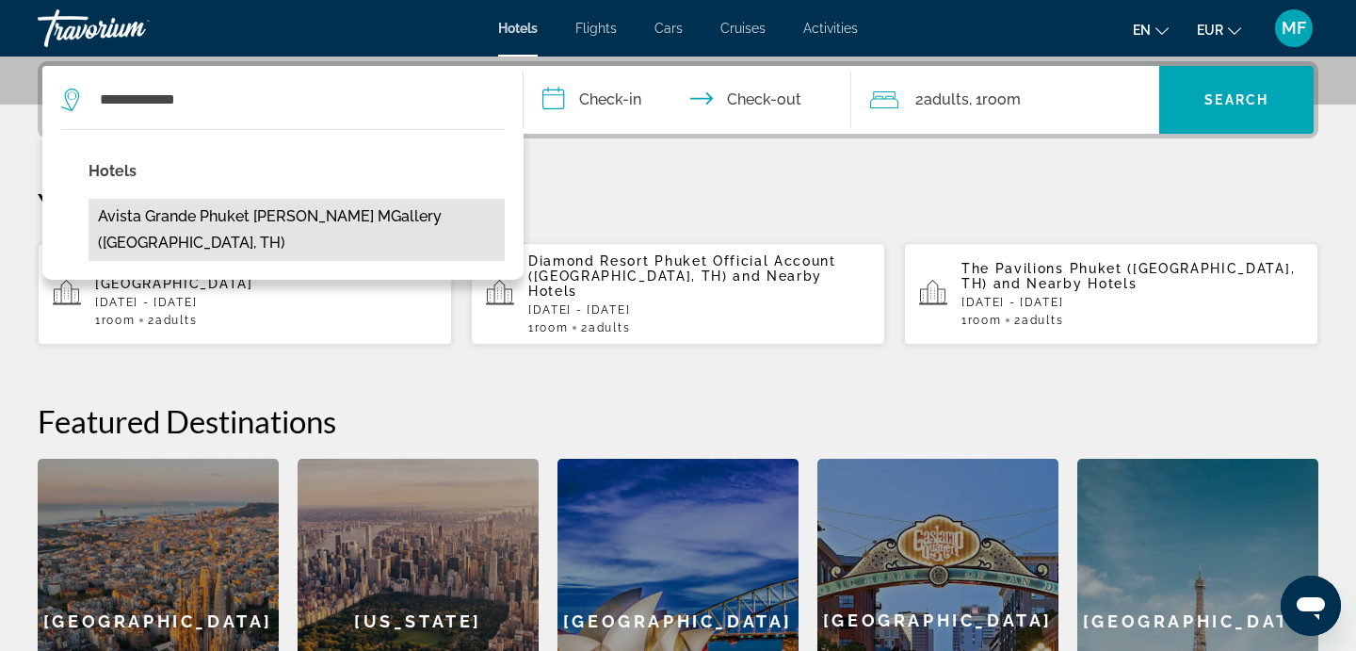
click at [422, 219] on button "Avista Grande Phuket [PERSON_NAME] MGallery ([GEOGRAPHIC_DATA], TH)" at bounding box center [297, 230] width 416 height 62
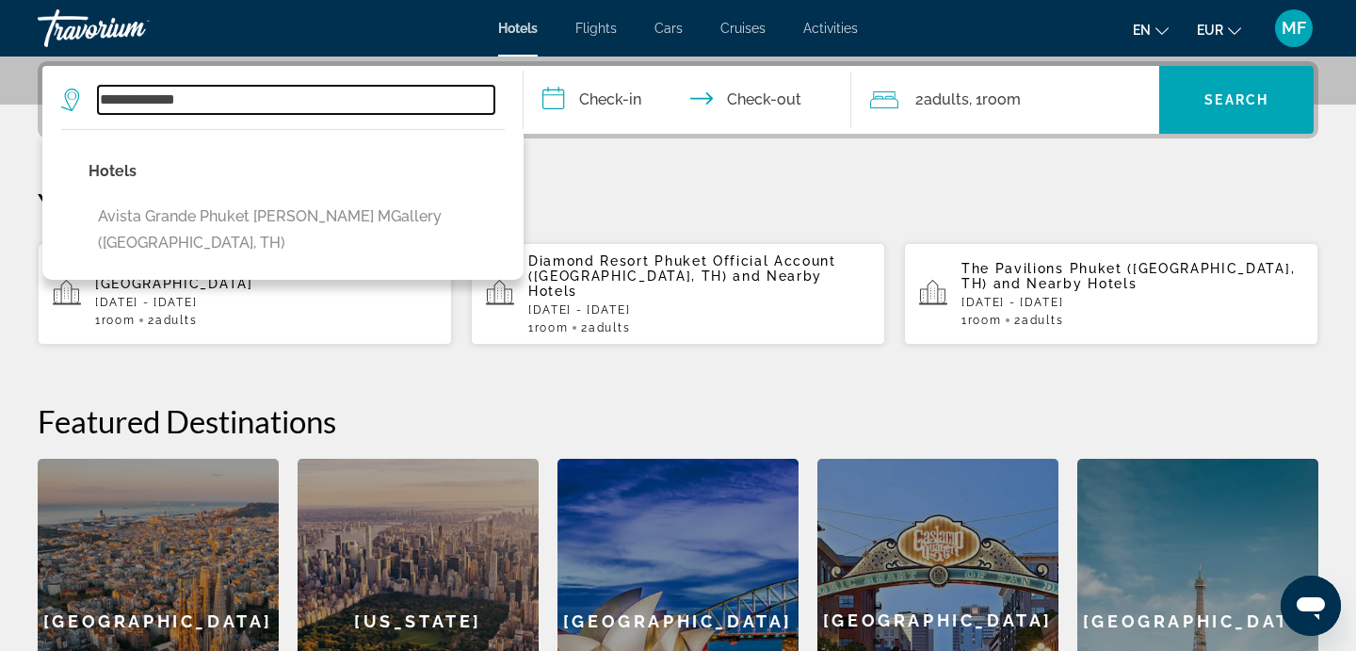
type input "**********"
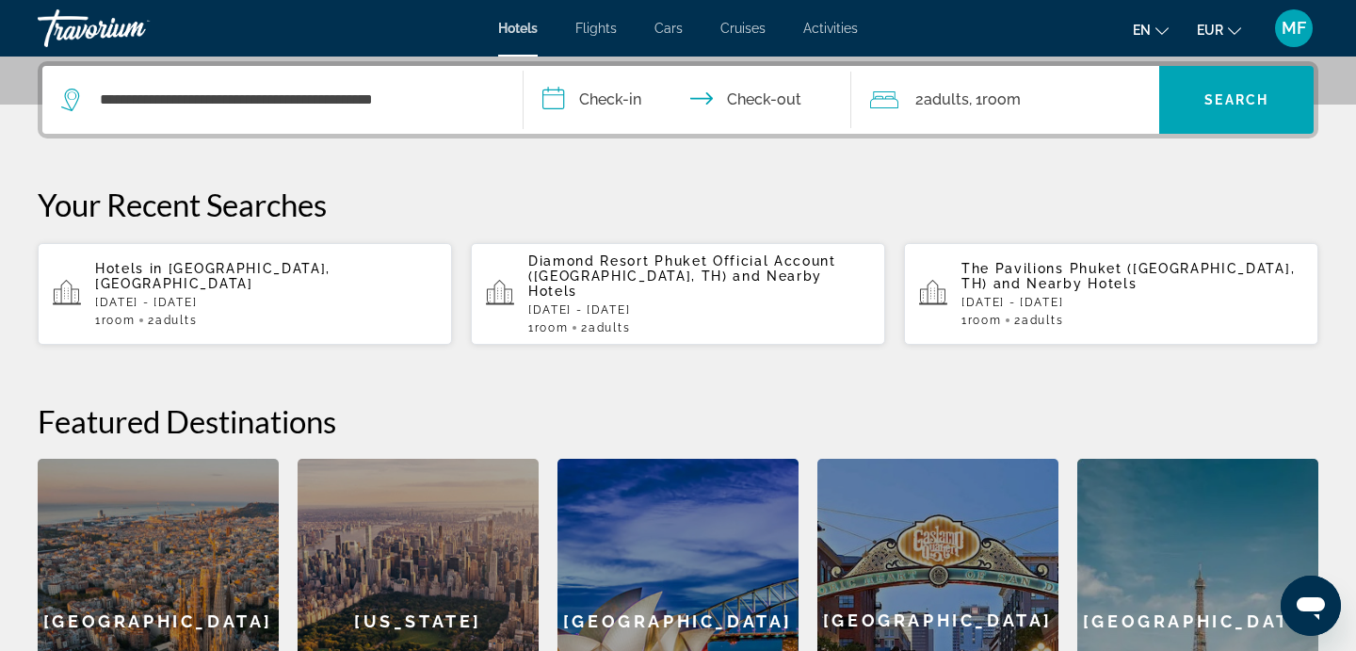
click at [614, 106] on input "**********" at bounding box center [691, 102] width 335 height 73
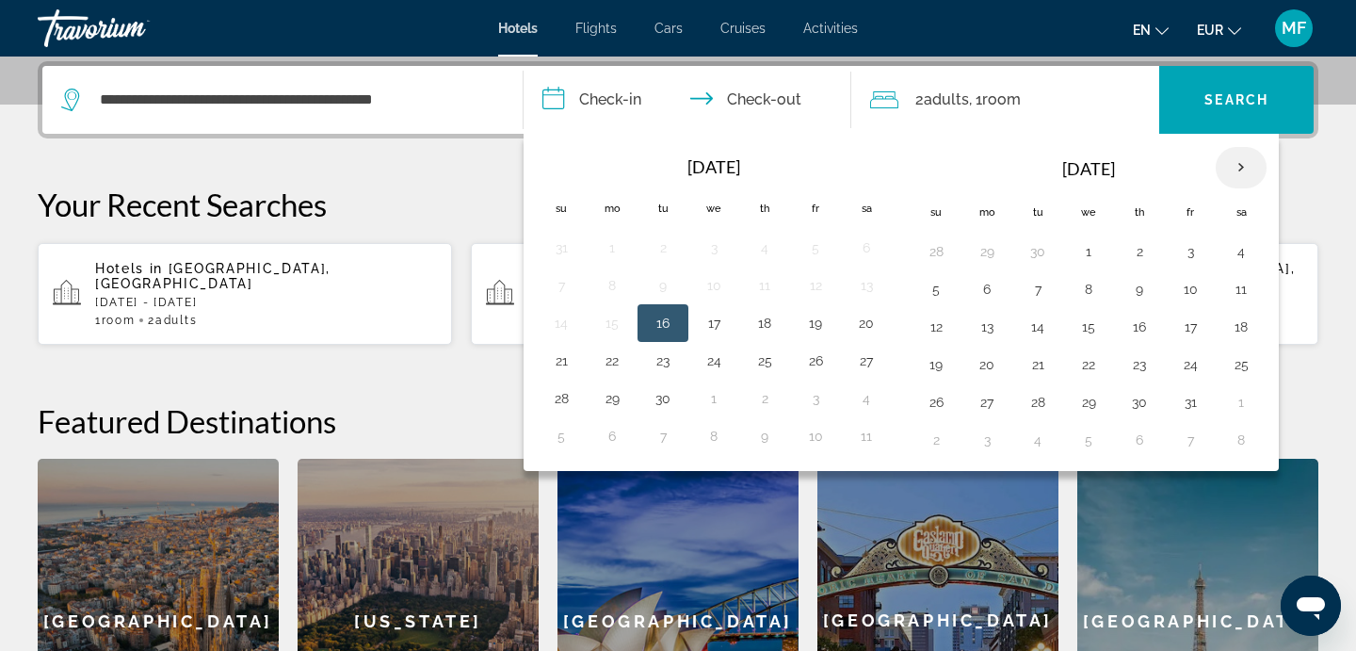
click at [1232, 170] on th "Next month" at bounding box center [1241, 167] width 51 height 41
click at [1240, 289] on button "8" at bounding box center [1241, 289] width 30 height 26
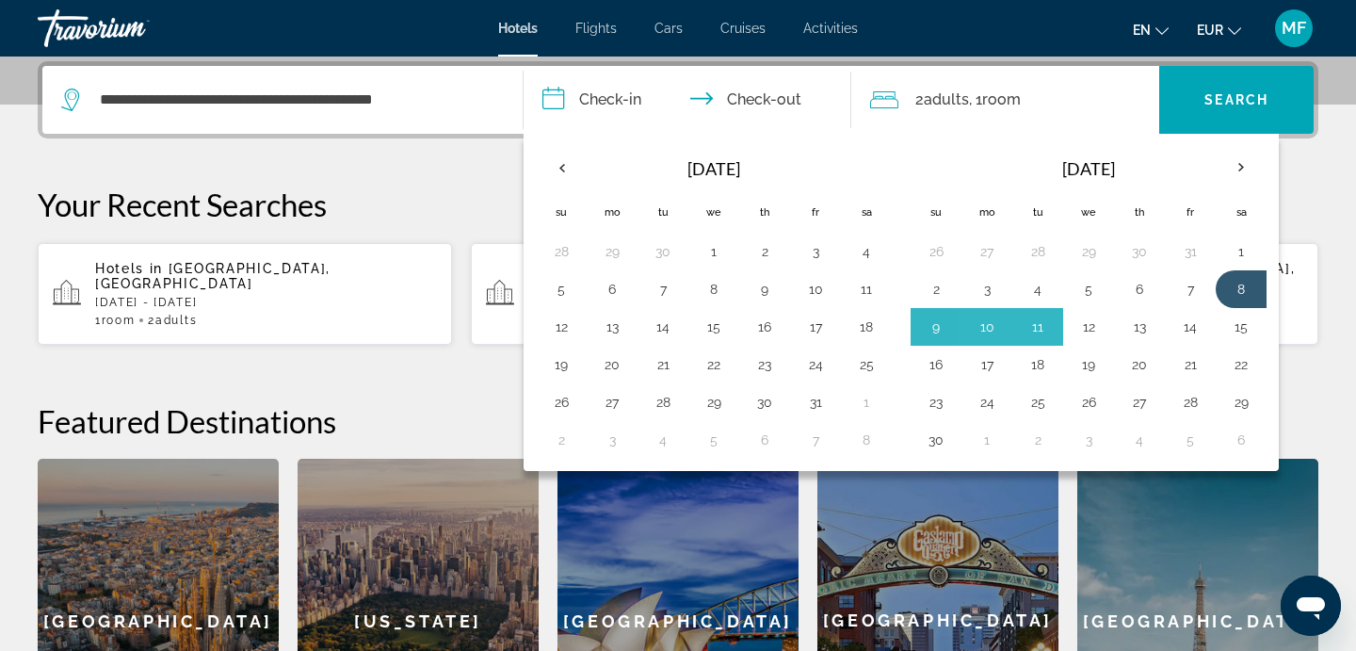
click at [1086, 328] on button "12" at bounding box center [1089, 327] width 30 height 26
type input "**********"
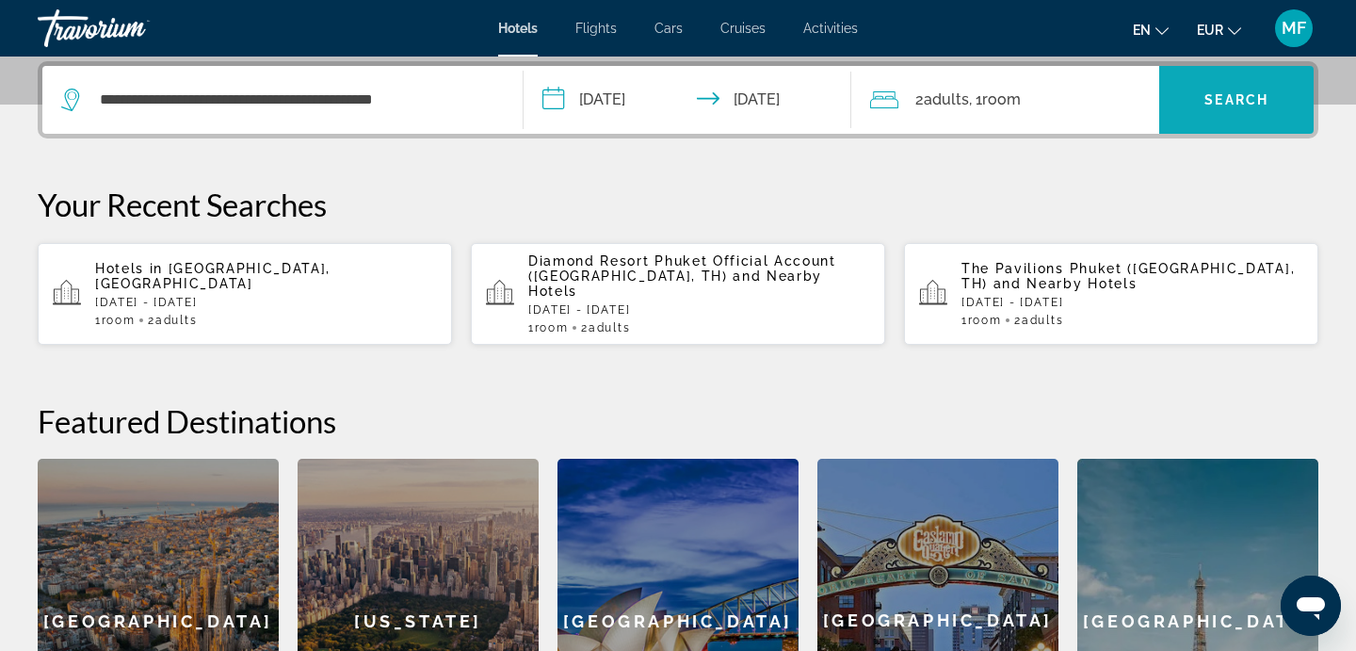
click at [1229, 94] on span "Search" at bounding box center [1237, 99] width 64 height 15
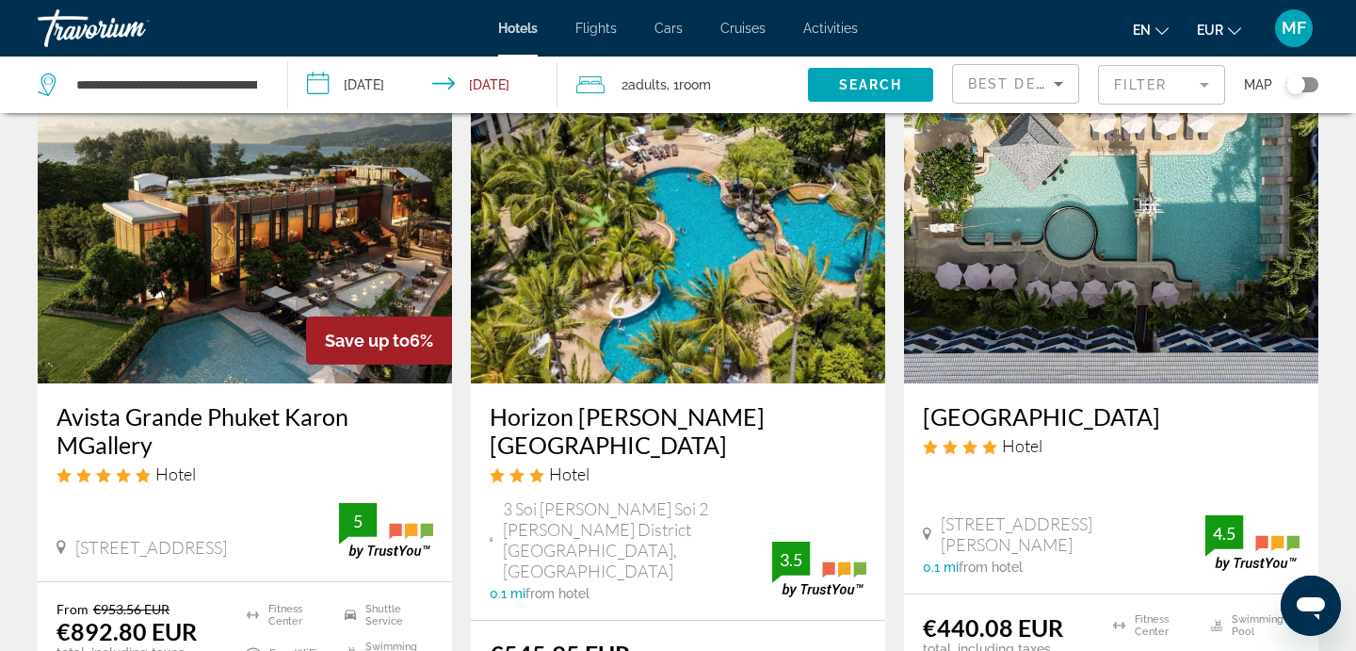
scroll to position [132, 0]
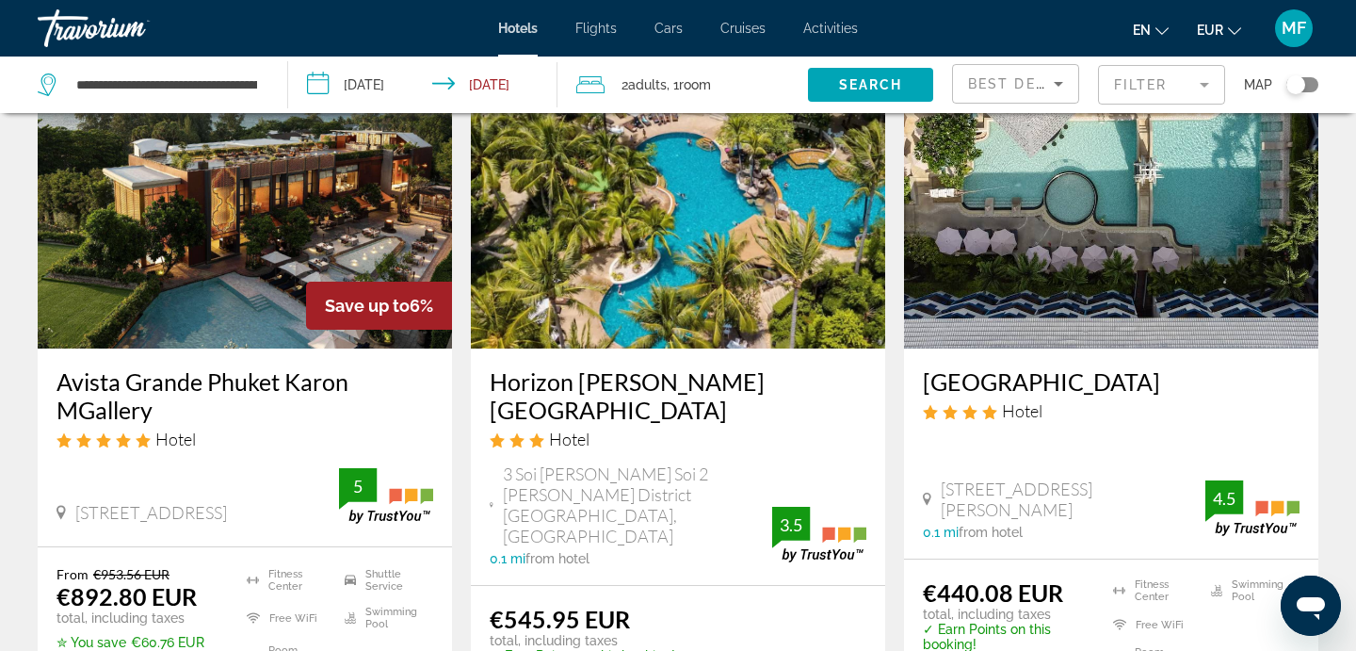
click at [295, 191] on img "Main content" at bounding box center [245, 197] width 414 height 301
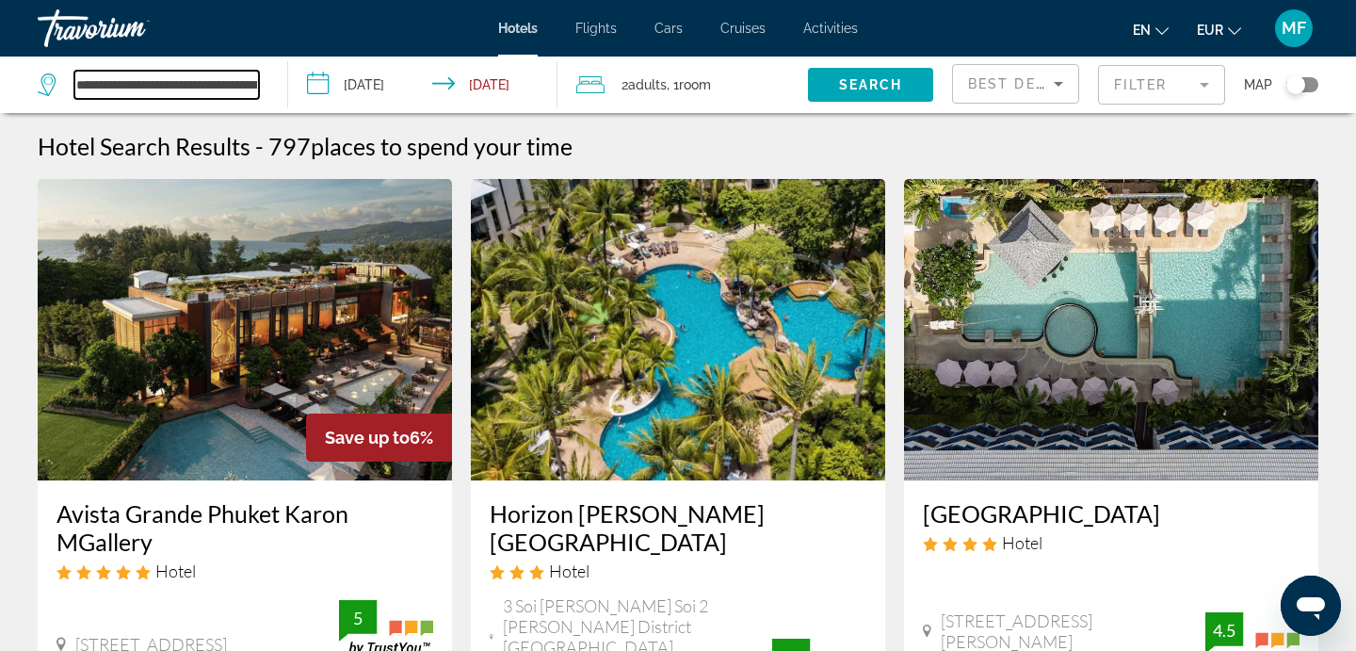
click at [207, 87] on input "**********" at bounding box center [166, 85] width 185 height 28
click at [227, 88] on input "**********" at bounding box center [166, 85] width 185 height 28
drag, startPoint x: 80, startPoint y: 88, endPoint x: 380, endPoint y: 89, distance: 299.5
click at [380, 89] on div "**********" at bounding box center [678, 85] width 1356 height 57
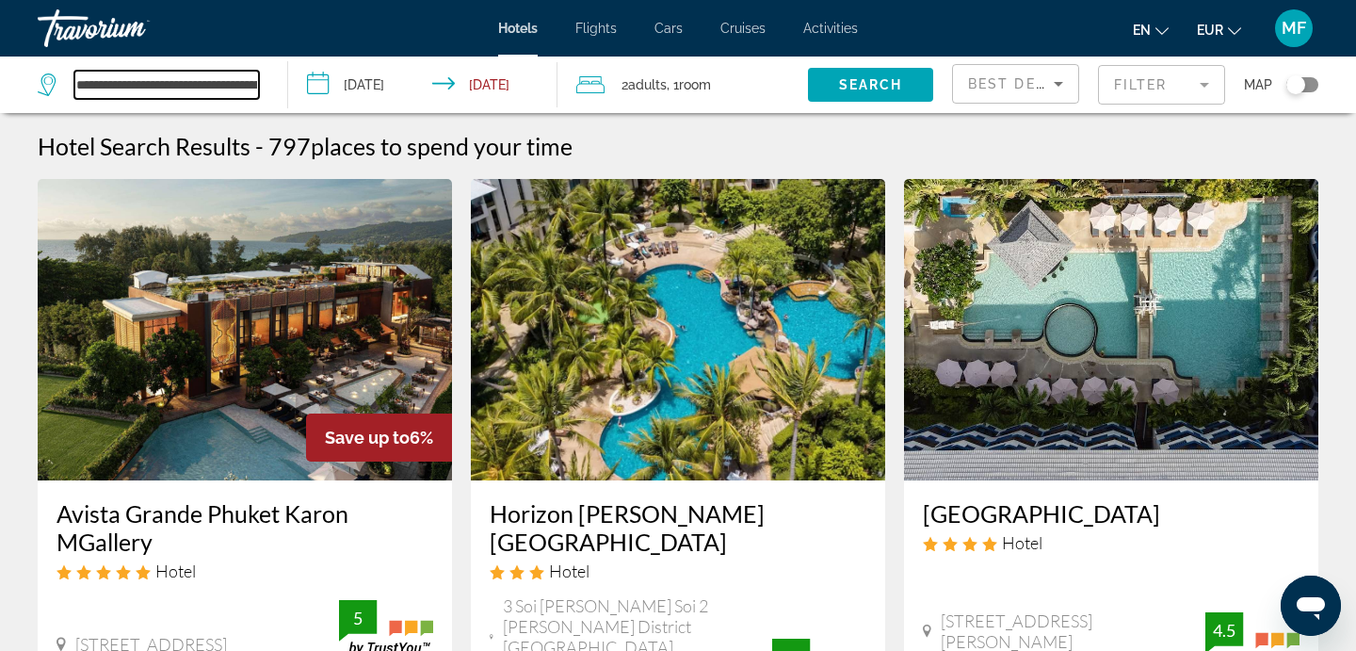
click at [208, 73] on input "**********" at bounding box center [166, 85] width 185 height 28
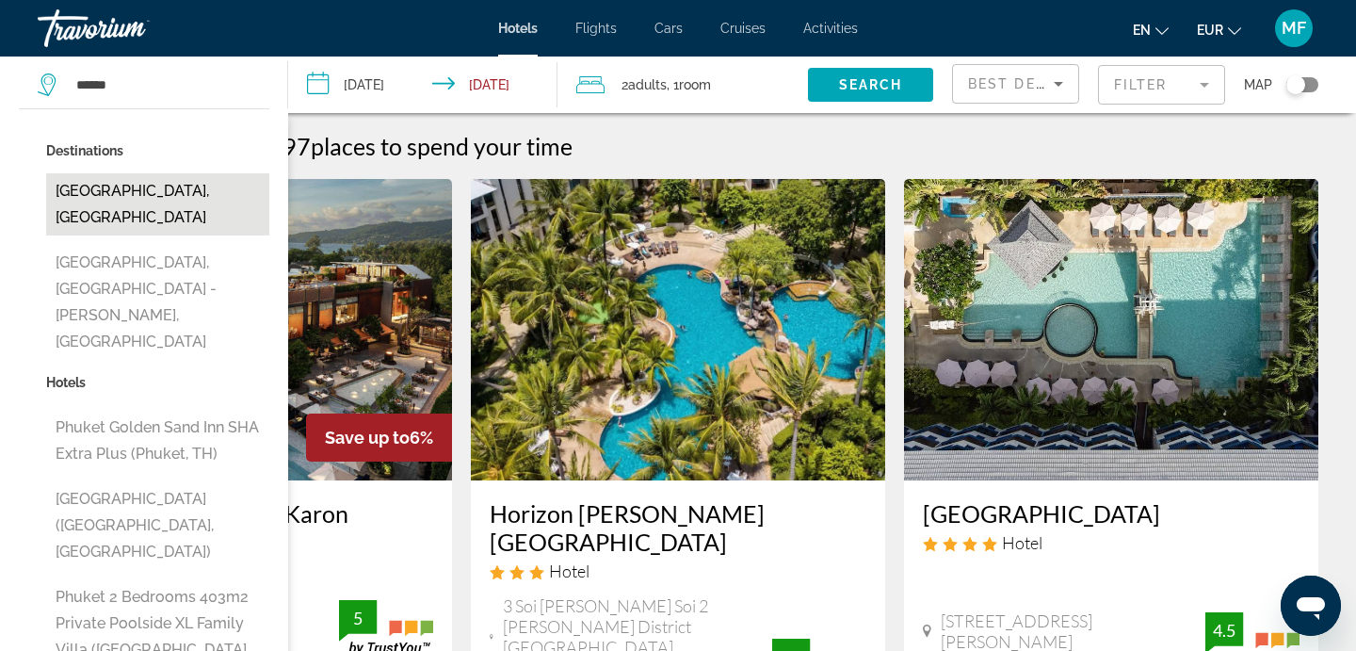
click at [171, 179] on button "[GEOGRAPHIC_DATA], [GEOGRAPHIC_DATA]" at bounding box center [157, 204] width 223 height 62
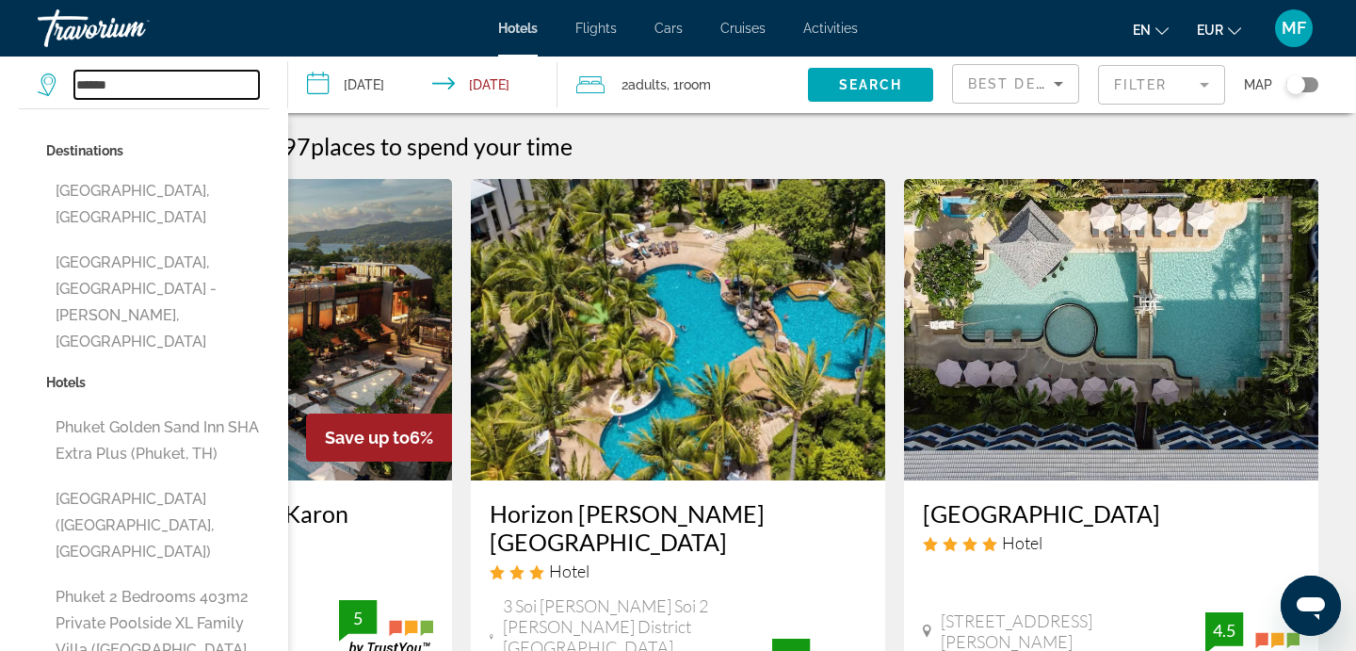
type input "**********"
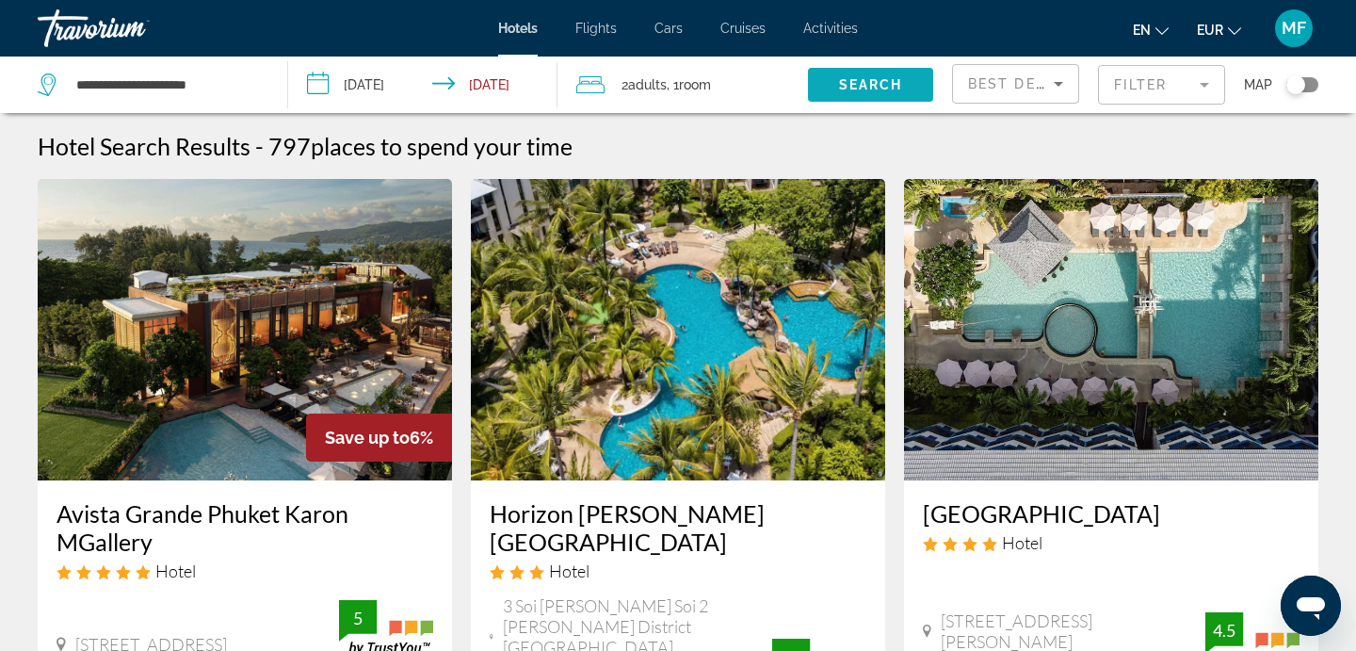
click at [836, 94] on span "Search widget" at bounding box center [870, 84] width 125 height 45
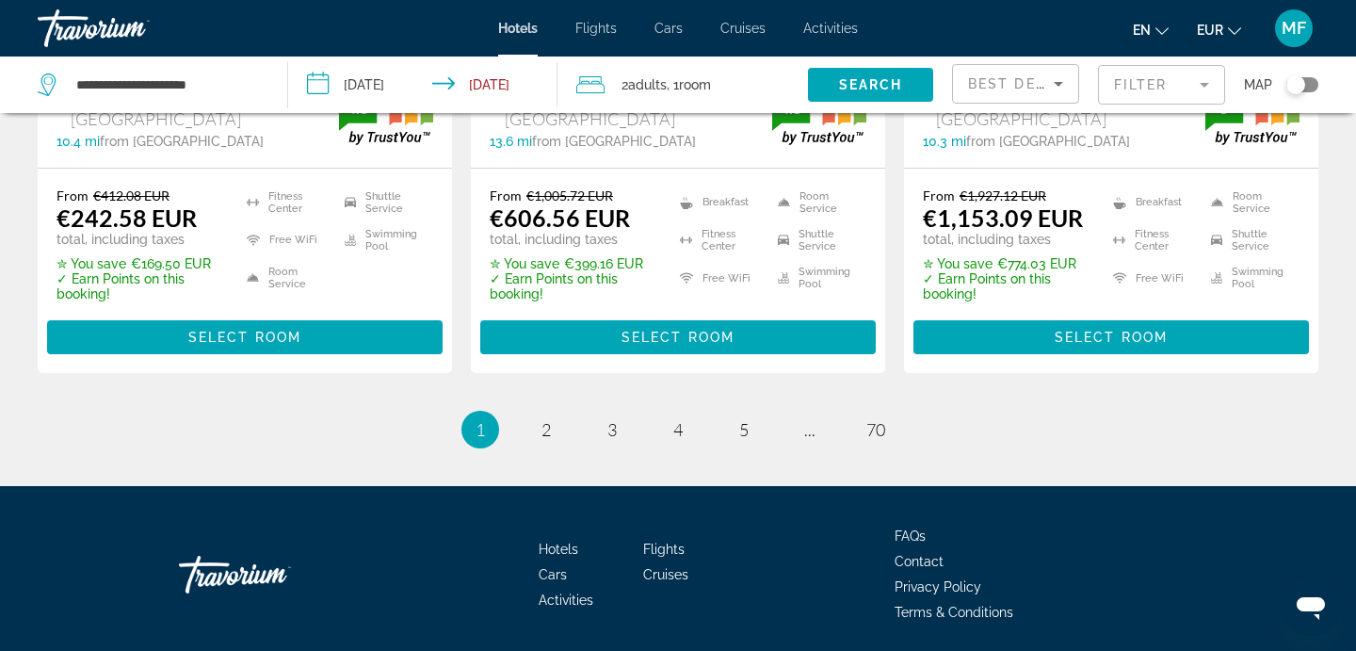
scroll to position [2754, 0]
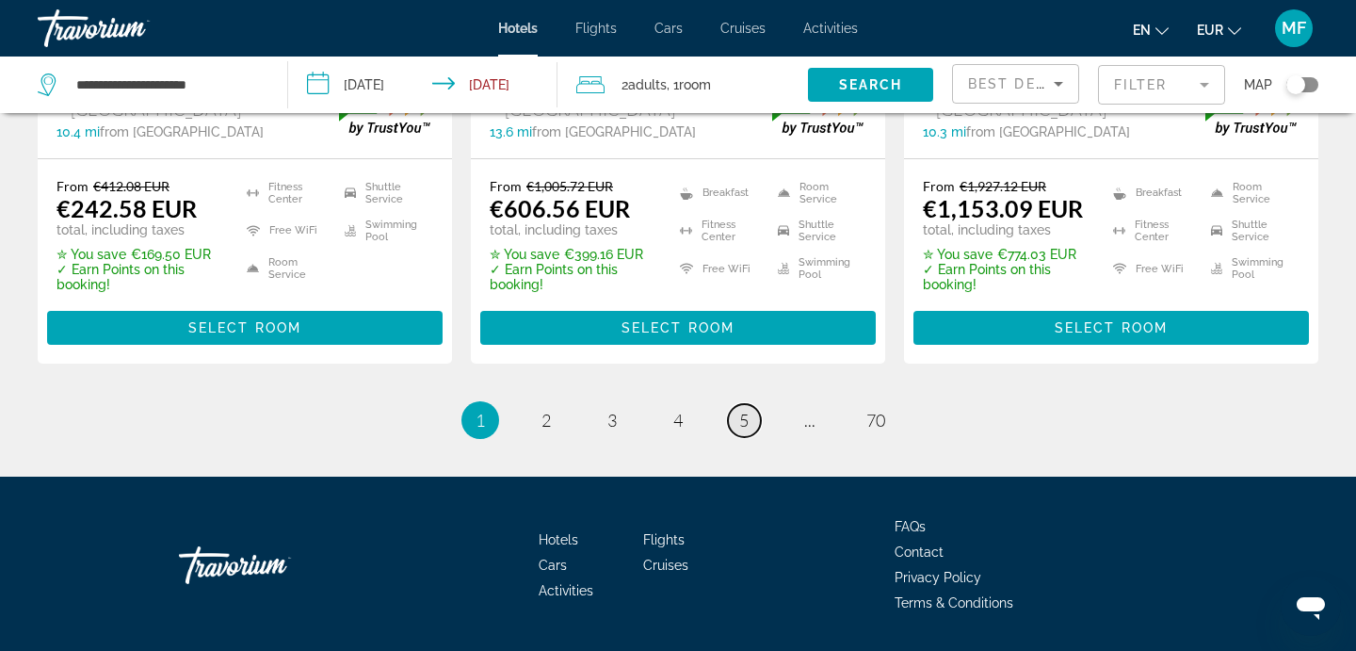
click at [746, 410] on span "5" at bounding box center [743, 420] width 9 height 21
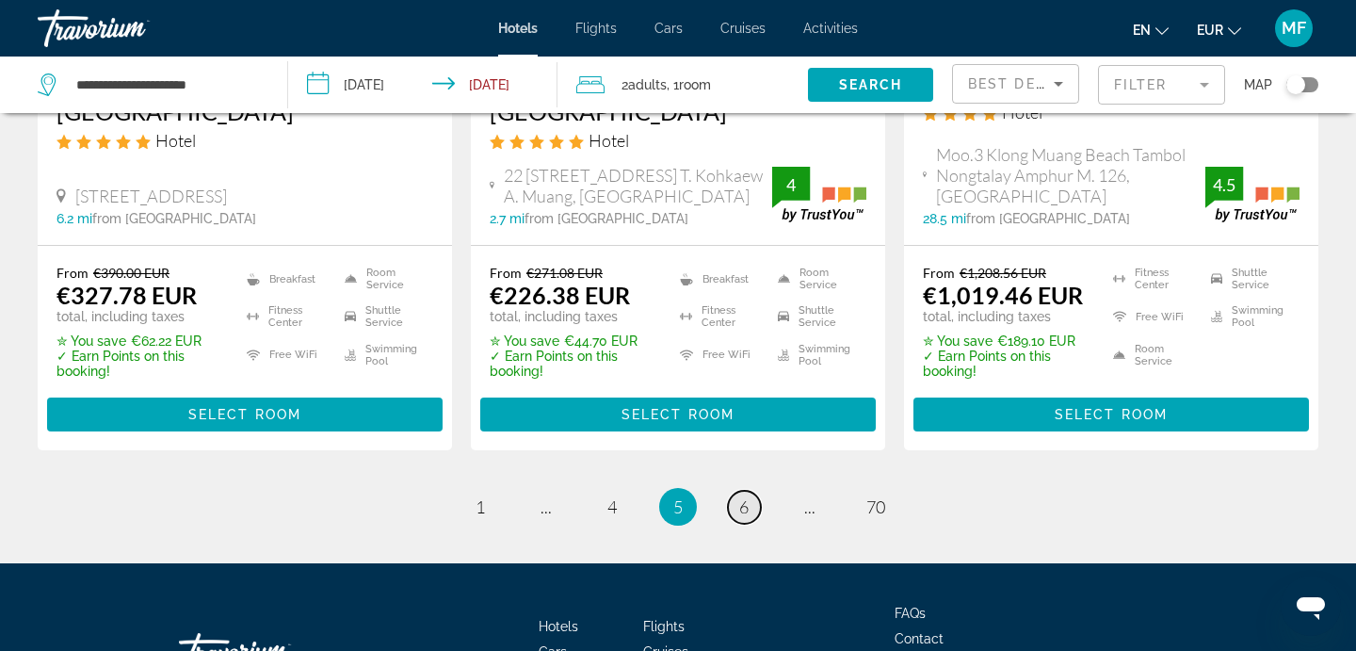
scroll to position [2762, 0]
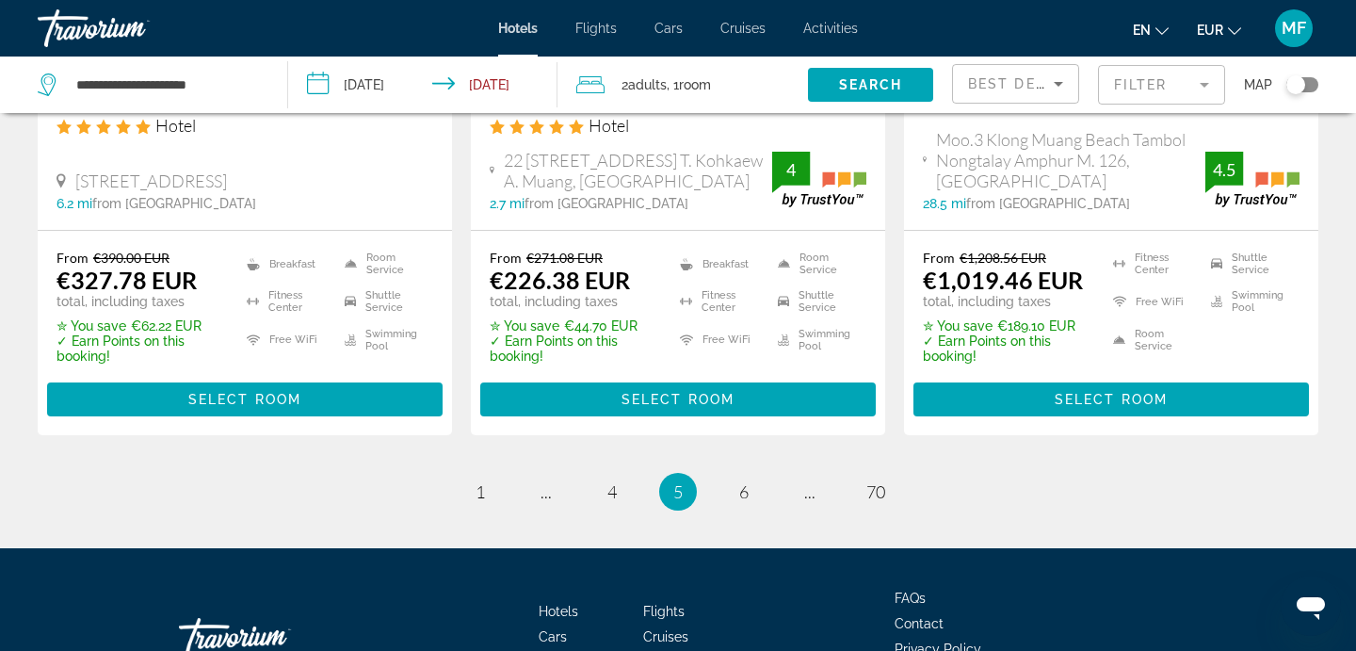
click at [741, 473] on li "page 6" at bounding box center [744, 492] width 38 height 38
click at [743, 476] on link "page 6" at bounding box center [744, 492] width 33 height 33
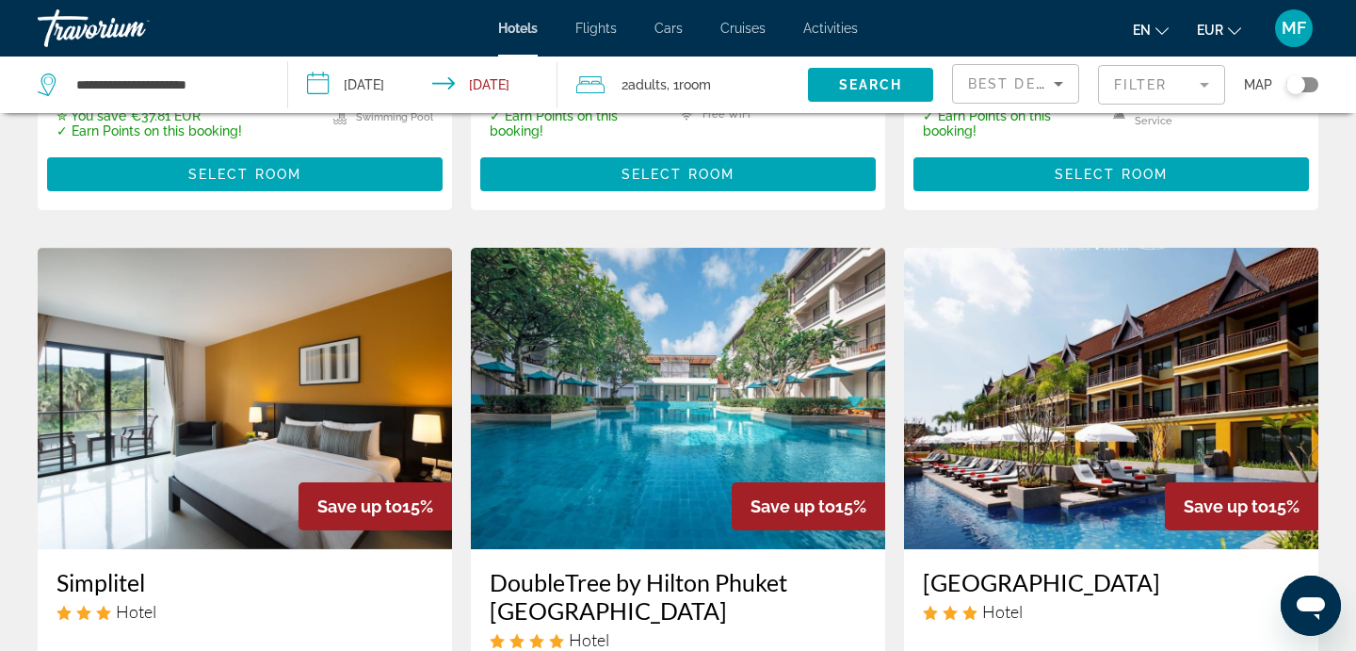
scroll to position [654, 0]
